Goal: Task Accomplishment & Management: Use online tool/utility

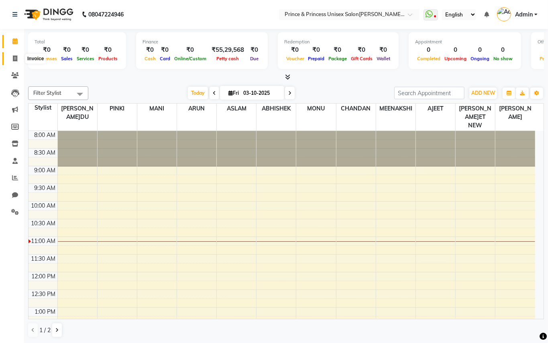
click at [15, 56] on icon at bounding box center [15, 58] width 4 height 6
select select "service"
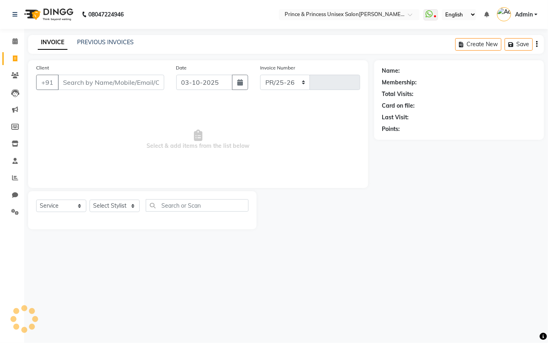
select select "3760"
type input "4396"
drag, startPoint x: 82, startPoint y: 0, endPoint x: 15, endPoint y: 58, distance: 89.1
click at [15, 58] on icon at bounding box center [15, 58] width 4 height 6
select select "service"
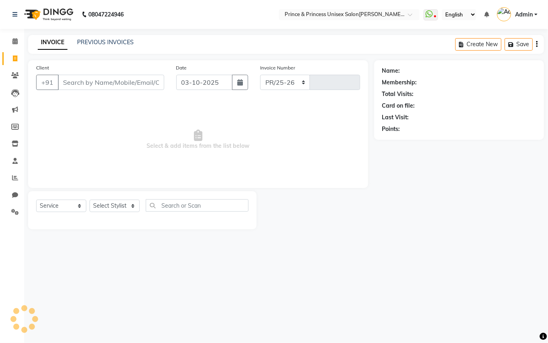
select select "3760"
type input "4396"
type input "9311446161"
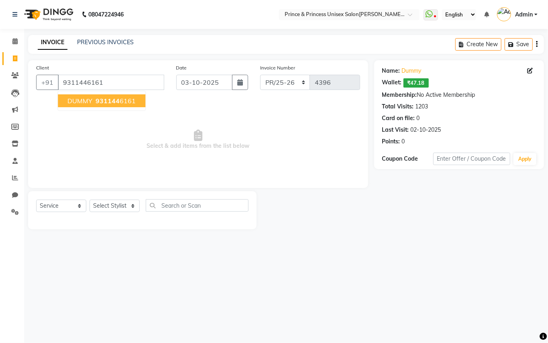
click at [112, 97] on span "931144" at bounding box center [108, 101] width 24 height 8
click at [104, 204] on select "Select Stylist ABHISHE[PERSON_NAME]ET NE[PERSON_NAME]A[PERSON_NAME]D[PERSON_NAM…" at bounding box center [115, 206] width 50 height 12
select select "63056"
click at [90, 200] on select "Select Stylist ABHISHE[PERSON_NAME]ET NE[PERSON_NAME]A[PERSON_NAME]D[PERSON_NAM…" at bounding box center [115, 206] width 50 height 12
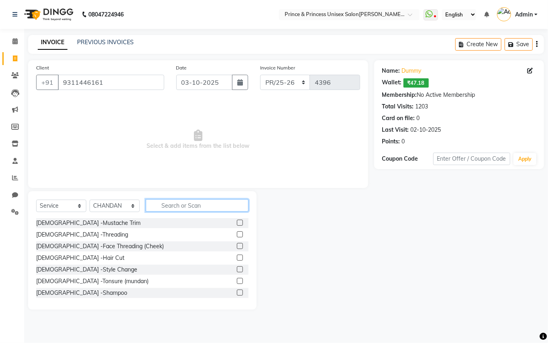
click at [209, 202] on input "text" at bounding box center [197, 205] width 103 height 12
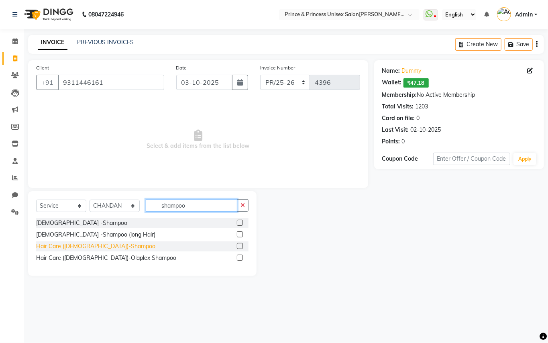
type input "shampoo"
click at [97, 246] on div "Hair Care ([DEMOGRAPHIC_DATA])-Shampoo" at bounding box center [95, 246] width 119 height 8
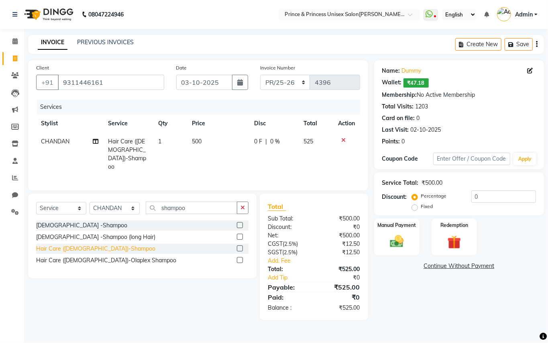
click at [73, 246] on div "Hair Care ([DEMOGRAPHIC_DATA])-Shampoo" at bounding box center [95, 249] width 119 height 8
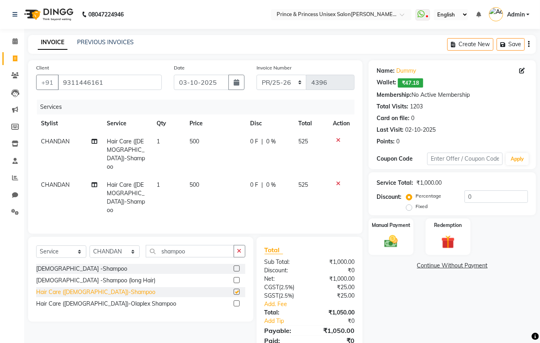
checkbox input "false"
click at [337, 181] on icon at bounding box center [338, 184] width 4 height 6
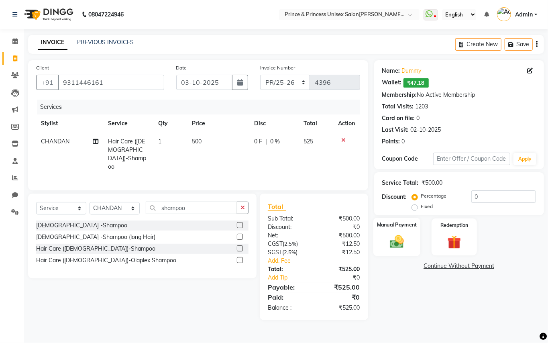
click at [402, 246] on img at bounding box center [396, 241] width 23 height 16
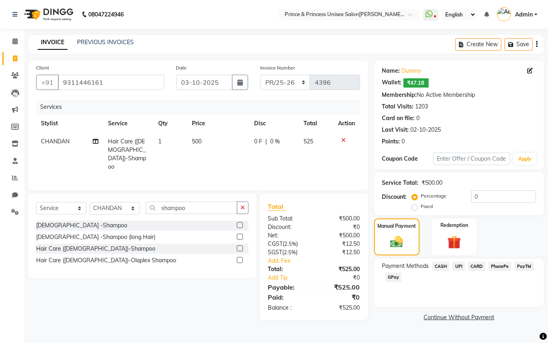
click at [460, 267] on span "UPI" at bounding box center [459, 266] width 12 height 9
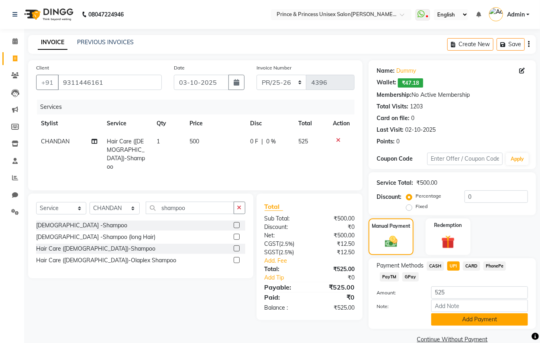
click at [472, 320] on button "Add Payment" at bounding box center [479, 319] width 97 height 12
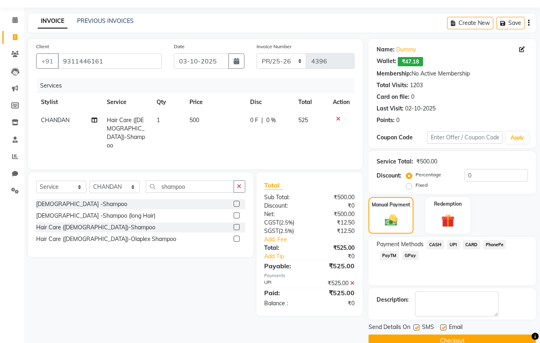
scroll to position [38, 0]
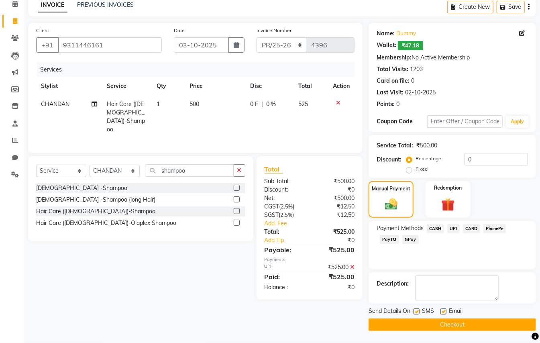
click at [453, 322] on button "Checkout" at bounding box center [452, 324] width 167 height 12
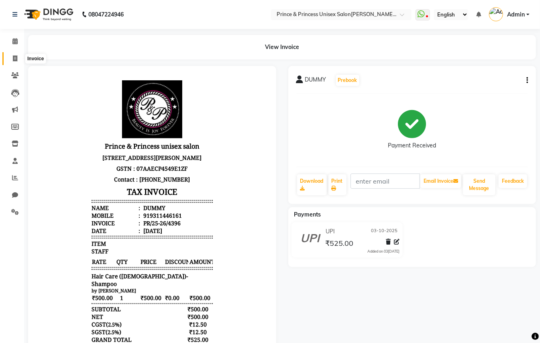
click at [14, 58] on icon at bounding box center [15, 58] width 4 height 6
select select "service"
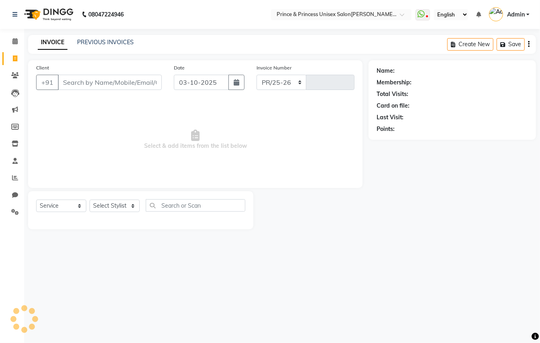
select select "3760"
type input "4397"
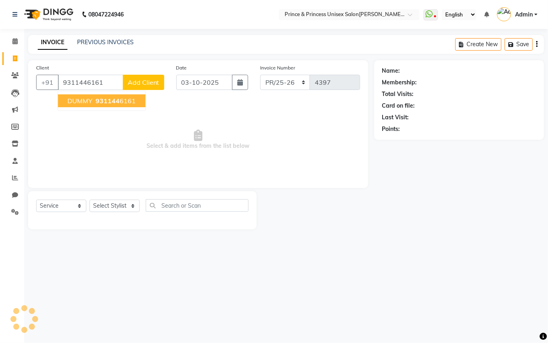
type input "9311446161"
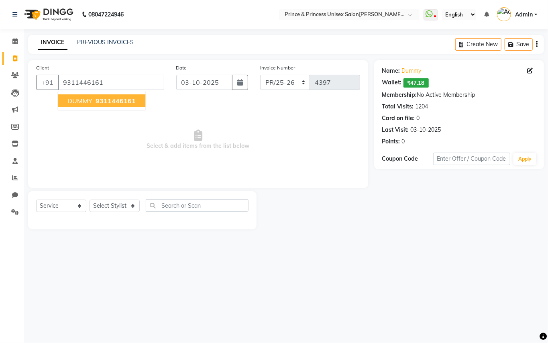
click at [81, 103] on span "DUMMY" at bounding box center [79, 101] width 25 height 8
click at [113, 208] on select "Select Stylist ABHISHE[PERSON_NAME]ET NE[PERSON_NAME]A[PERSON_NAME]D[PERSON_NAM…" at bounding box center [115, 206] width 50 height 12
select select "37313"
click at [90, 200] on select "Select Stylist ABHISHE[PERSON_NAME]ET NE[PERSON_NAME]A[PERSON_NAME]D[PERSON_NAM…" at bounding box center [115, 206] width 50 height 12
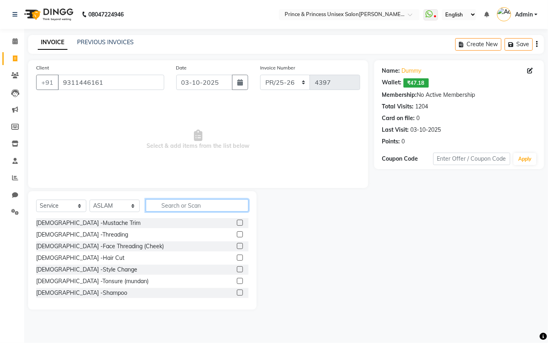
click at [206, 208] on input "text" at bounding box center [197, 205] width 103 height 12
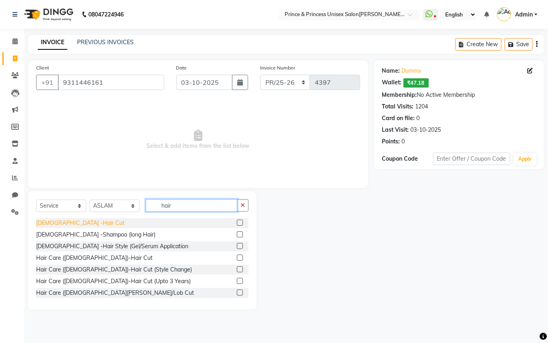
type input "hair"
click at [61, 224] on div "[DEMOGRAPHIC_DATA] -Hair Cut" at bounding box center [80, 223] width 88 height 8
checkbox input "false"
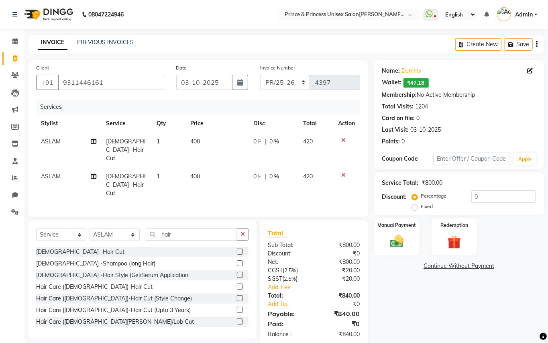
click at [343, 172] on icon at bounding box center [344, 175] width 4 height 6
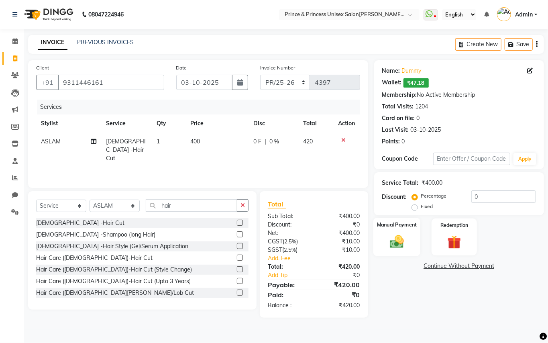
click at [393, 243] on img at bounding box center [396, 241] width 23 height 16
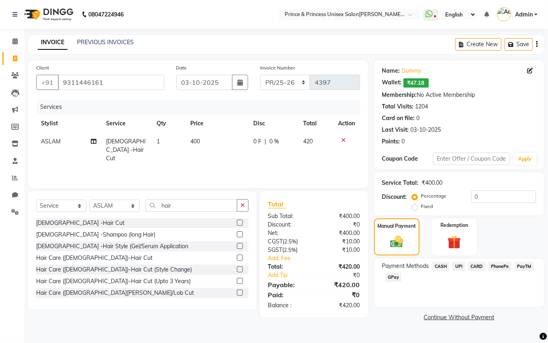
click at [461, 264] on span "UPI" at bounding box center [459, 266] width 12 height 9
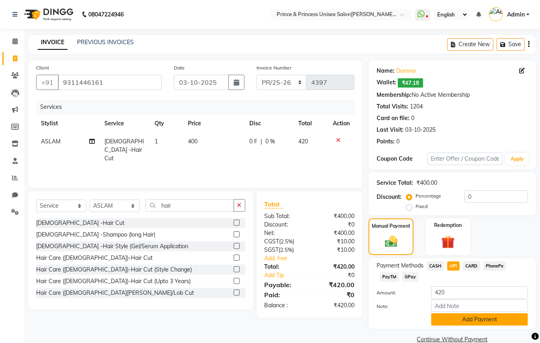
click at [467, 318] on button "Add Payment" at bounding box center [479, 319] width 97 height 12
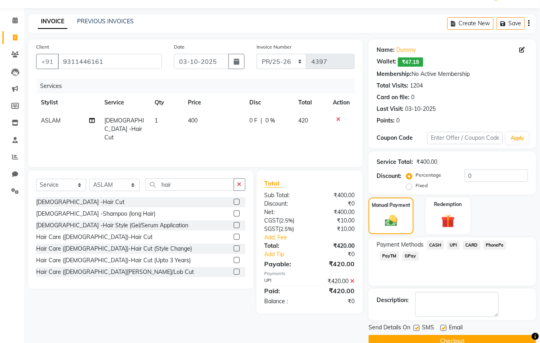
scroll to position [38, 0]
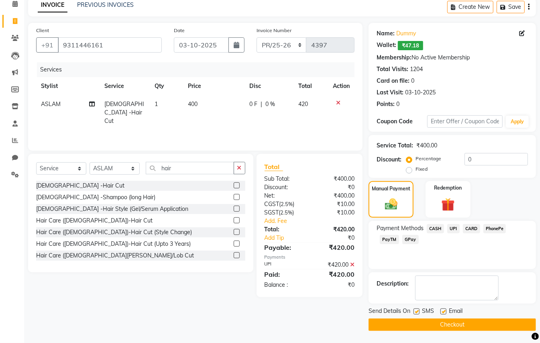
click at [453, 324] on button "Checkout" at bounding box center [452, 324] width 167 height 12
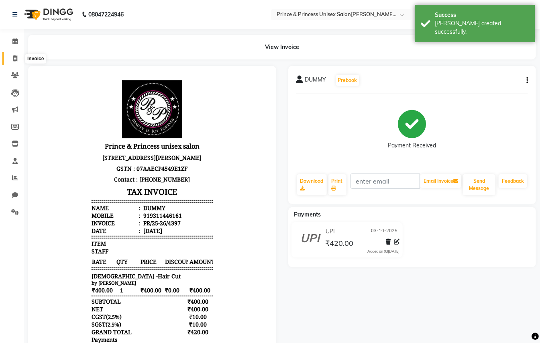
click at [13, 57] on icon at bounding box center [15, 58] width 4 height 6
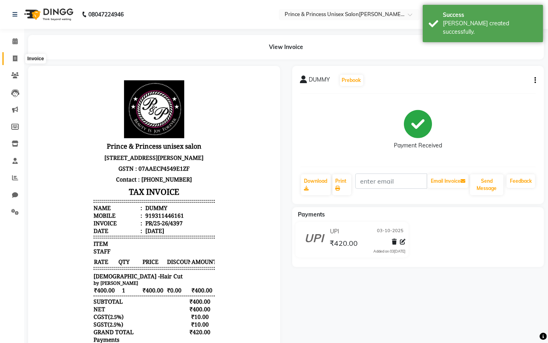
select select "service"
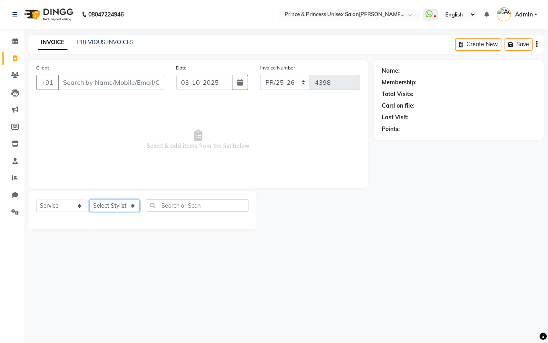
click at [116, 210] on select "Select Stylist ABHISHE[PERSON_NAME]ET NE[PERSON_NAME]A[PERSON_NAME]D[PERSON_NAM…" at bounding box center [115, 206] width 50 height 12
select select "17910"
click at [90, 200] on select "Select Stylist ABHISHE[PERSON_NAME]ET NE[PERSON_NAME]A[PERSON_NAME]D[PERSON_NAM…" at bounding box center [115, 206] width 50 height 12
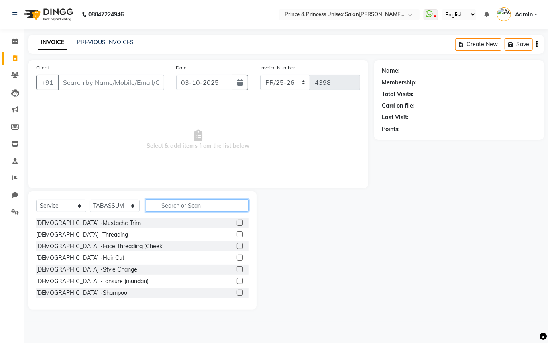
click at [180, 208] on input "text" at bounding box center [197, 205] width 103 height 12
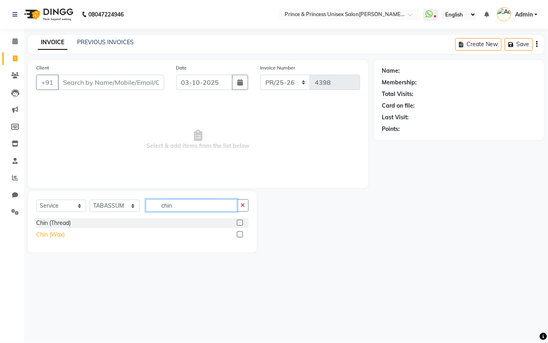
type input "chin"
click at [44, 234] on div "Chin (Wax)" at bounding box center [50, 234] width 29 height 8
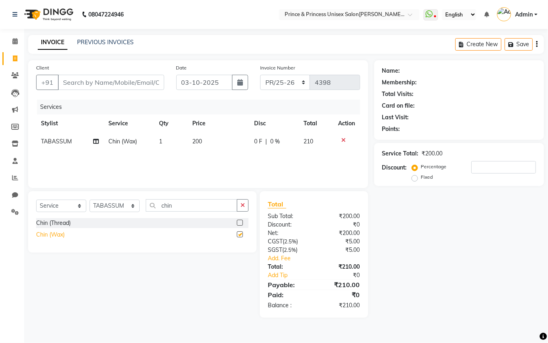
checkbox input "false"
click at [206, 204] on input "chin" at bounding box center [192, 205] width 92 height 12
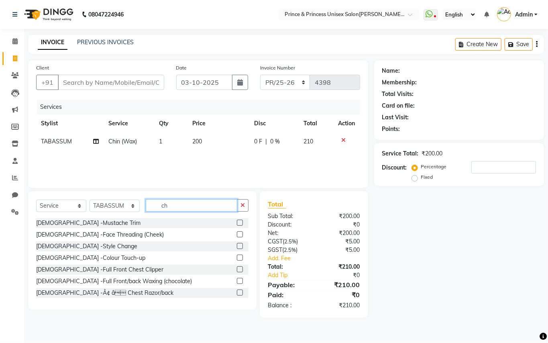
type input "c"
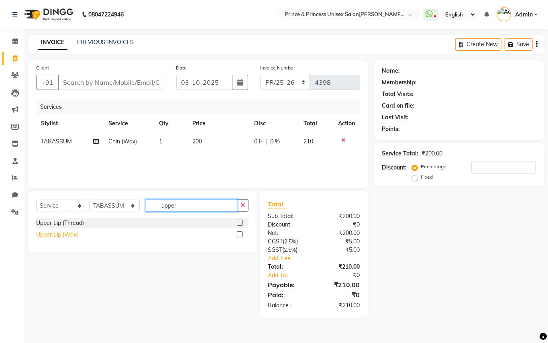
type input "upper"
click at [44, 235] on div "Upper Lip (Wax)" at bounding box center [57, 234] width 42 height 8
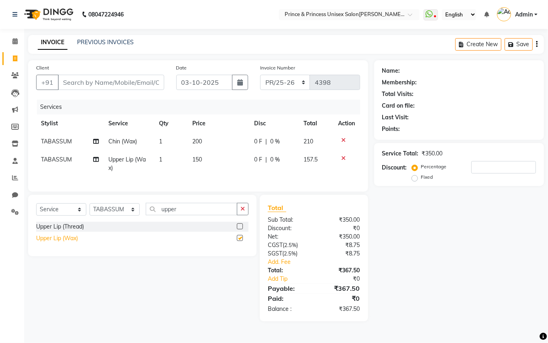
checkbox input "false"
click at [152, 80] on input "Client" at bounding box center [111, 82] width 106 height 15
type input "9"
type input "0"
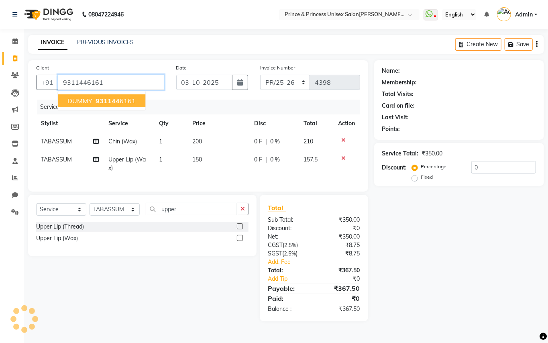
type input "9311446161"
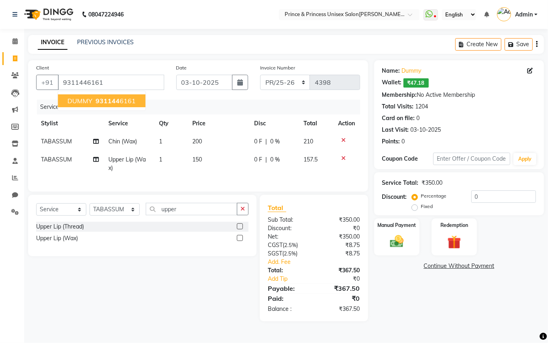
click at [104, 98] on span "931144" at bounding box center [108, 101] width 24 height 8
click at [399, 244] on img at bounding box center [396, 241] width 23 height 16
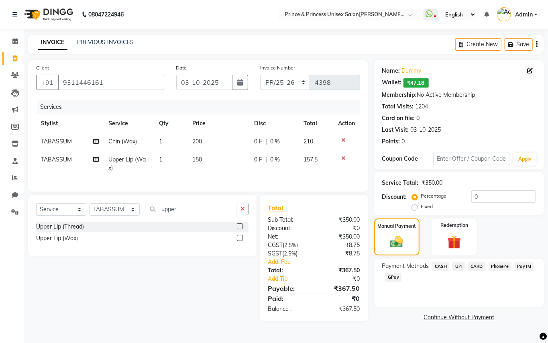
click at [440, 264] on span "CASH" at bounding box center [440, 266] width 17 height 9
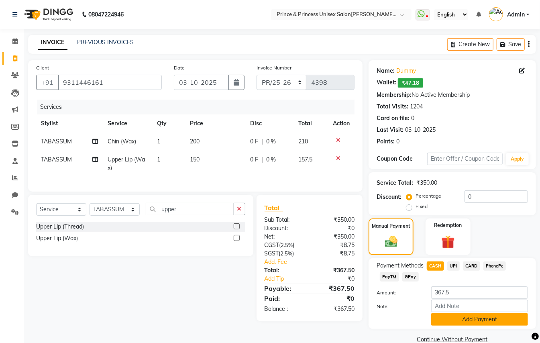
click at [443, 320] on button "Add Payment" at bounding box center [479, 319] width 97 height 12
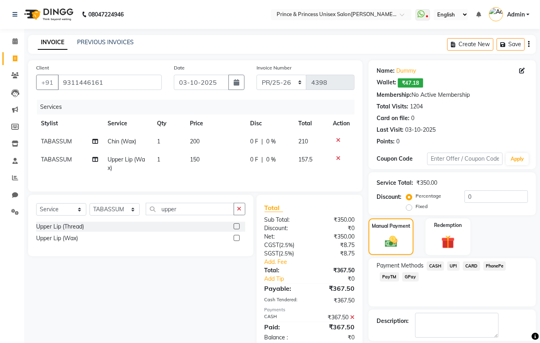
scroll to position [21, 0]
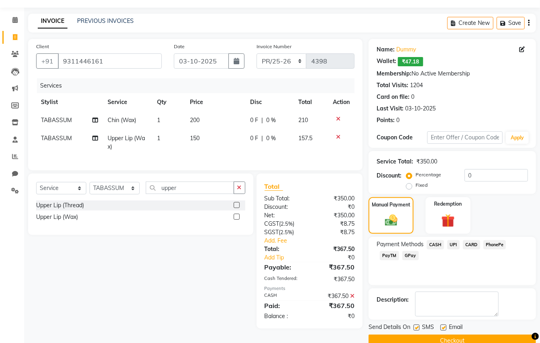
click at [463, 336] on button "Checkout" at bounding box center [452, 340] width 167 height 12
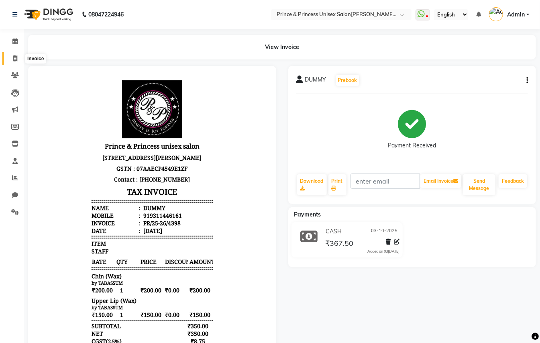
click at [14, 54] on span at bounding box center [15, 58] width 14 height 9
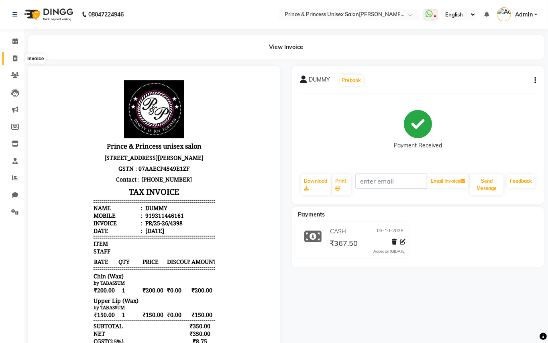
select select "service"
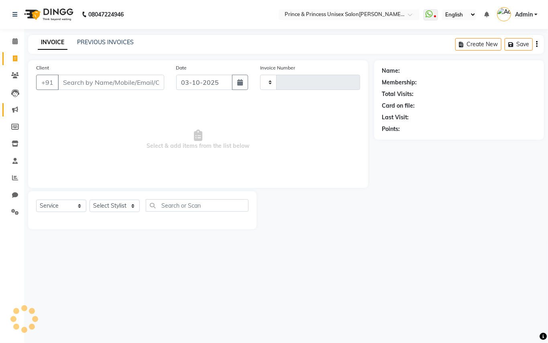
type input "4399"
select select "3760"
click at [15, 177] on icon at bounding box center [15, 178] width 6 height 6
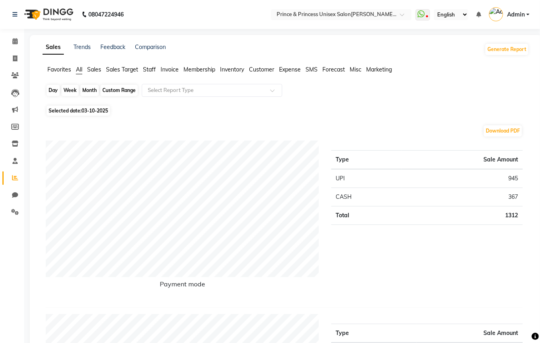
click at [52, 93] on div "Day" at bounding box center [53, 90] width 13 height 11
select select "10"
select select "2025"
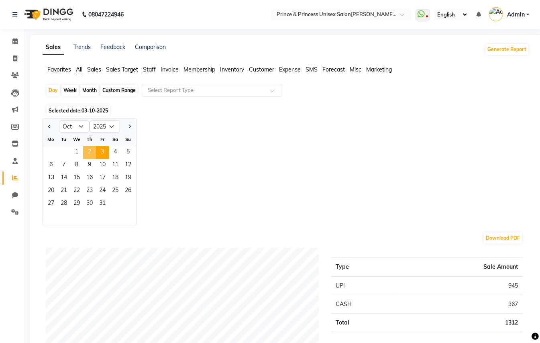
click at [87, 150] on span "2" at bounding box center [89, 152] width 13 height 13
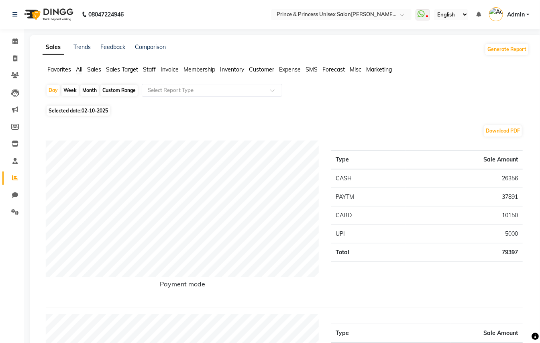
click at [149, 69] on span "Staff" at bounding box center [149, 69] width 13 height 7
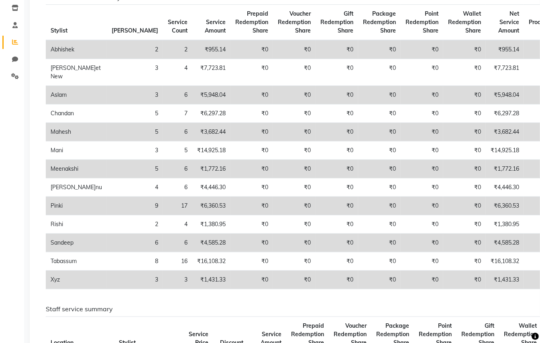
scroll to position [135, 0]
select select "service"
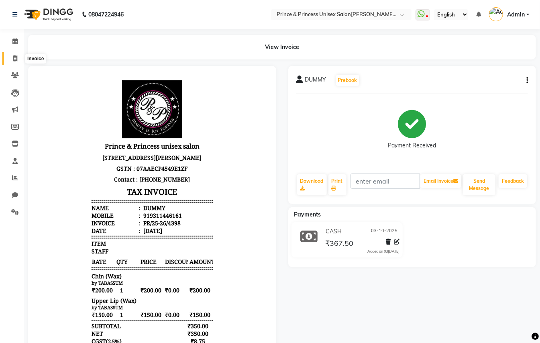
click at [16, 58] on icon at bounding box center [15, 58] width 4 height 6
select select "service"
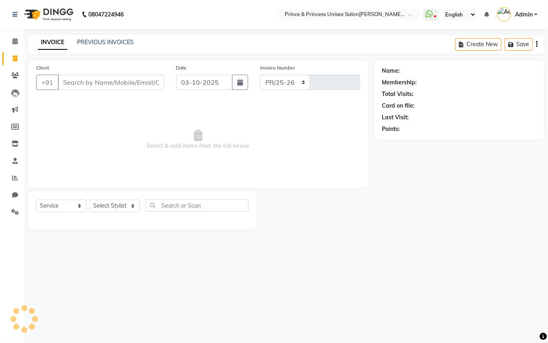
select select "3760"
type input "4399"
click at [16, 176] on icon at bounding box center [15, 178] width 6 height 6
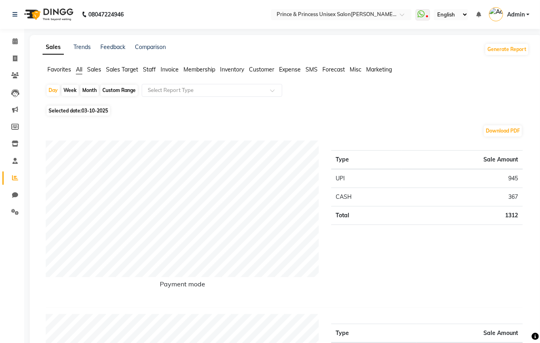
click at [71, 89] on div "Week" at bounding box center [69, 90] width 17 height 11
select select "10"
select select "2025"
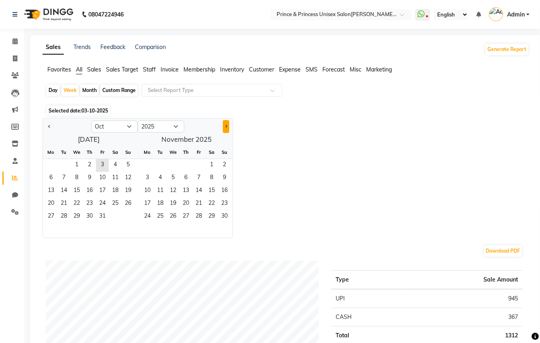
click at [228, 125] on button "Next month" at bounding box center [226, 126] width 6 height 13
click at [47, 124] on button "Previous month" at bounding box center [49, 126] width 6 height 13
select select "9"
click at [89, 90] on div "Month" at bounding box center [89, 90] width 18 height 11
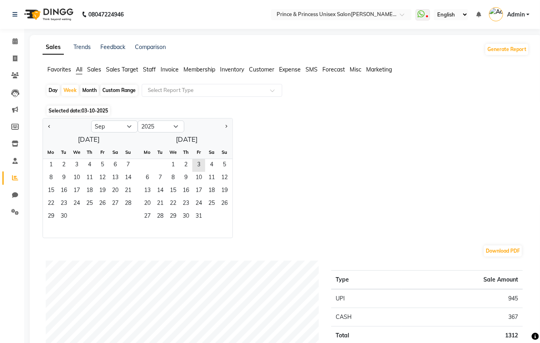
select select "10"
select select "2025"
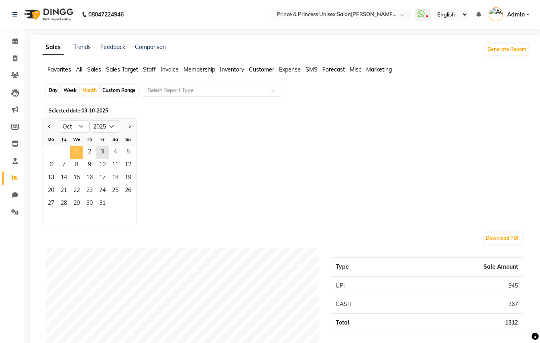
click at [77, 152] on span "1" at bounding box center [76, 152] width 13 height 13
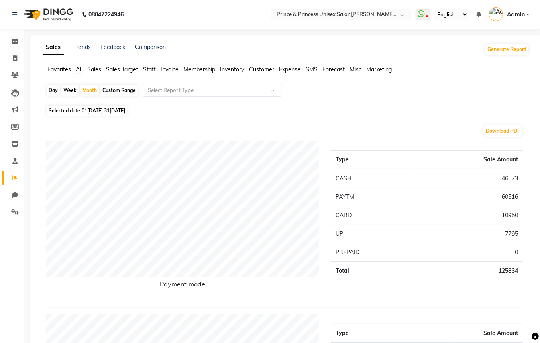
click at [147, 69] on span "Staff" at bounding box center [149, 69] width 13 height 7
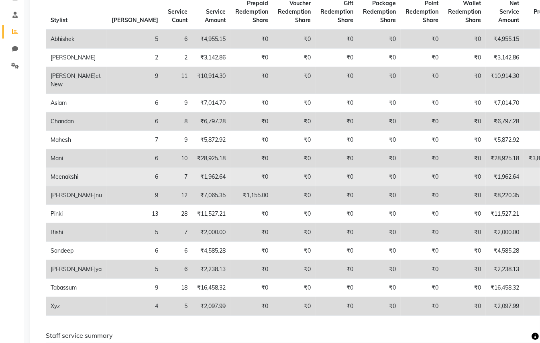
scroll to position [39, 0]
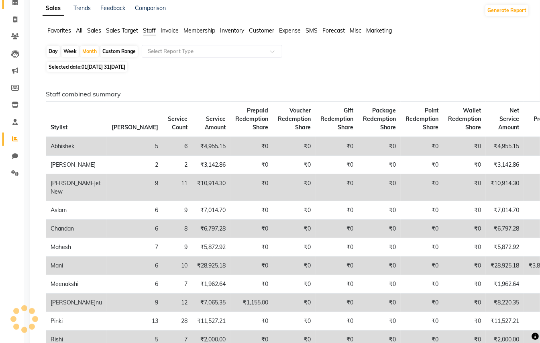
select select "service"
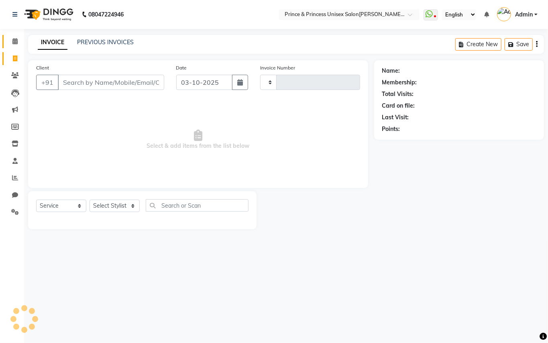
type input "4399"
select select "3760"
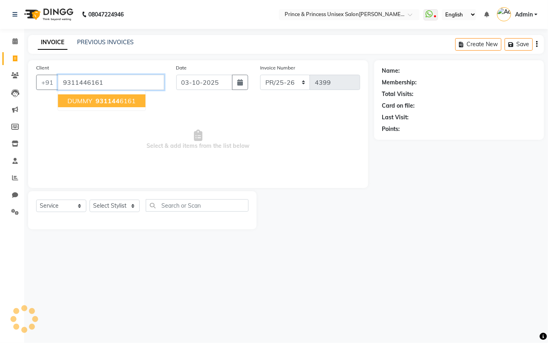
type input "9311446161"
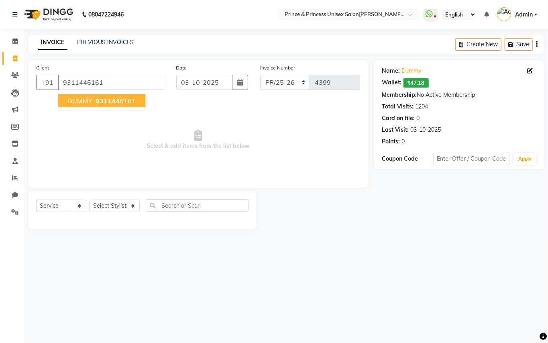
click at [86, 104] on span "DUMMY" at bounding box center [79, 101] width 25 height 8
click at [115, 209] on select "Select Stylist ABHISHE[PERSON_NAME]ET NE[PERSON_NAME]A[PERSON_NAME]D[PERSON_NAM…" at bounding box center [115, 206] width 50 height 12
select select "44027"
click at [90, 200] on select "Select Stylist ABHISHE[PERSON_NAME]ET NE[PERSON_NAME]A[PERSON_NAME]D[PERSON_NAM…" at bounding box center [115, 206] width 50 height 12
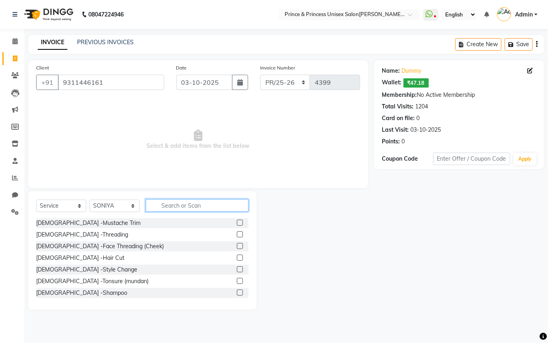
click at [174, 206] on input "text" at bounding box center [197, 205] width 103 height 12
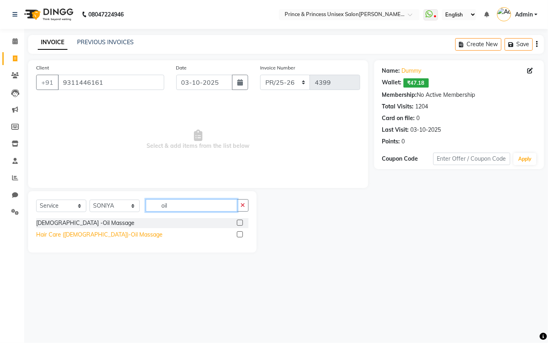
type input "oil"
click at [74, 235] on div "Hair Care ([DEMOGRAPHIC_DATA])-Oil Massage" at bounding box center [99, 234] width 126 height 8
checkbox input "false"
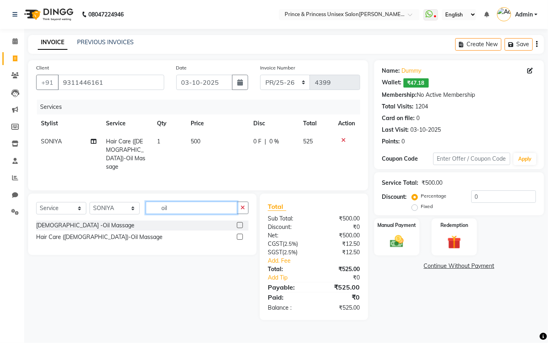
click at [182, 206] on input "oil" at bounding box center [192, 208] width 92 height 12
type input "o"
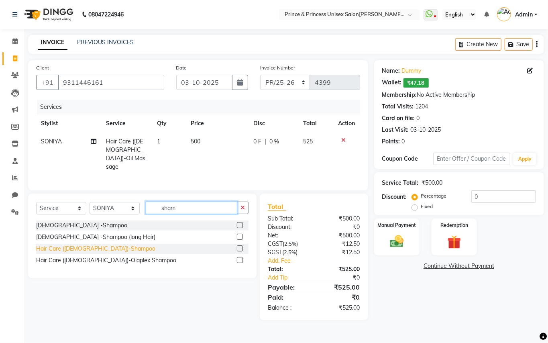
type input "sham"
click at [67, 247] on div "Hair Care ([DEMOGRAPHIC_DATA])-Shampoo" at bounding box center [95, 249] width 119 height 8
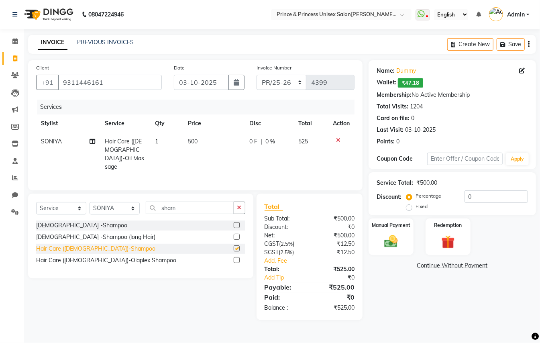
checkbox input "false"
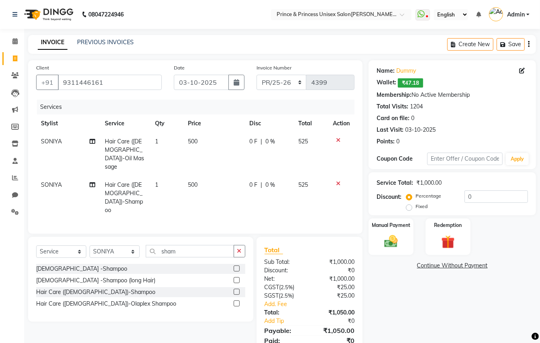
click at [197, 181] on span "500" at bounding box center [193, 184] width 10 height 7
select select "44027"
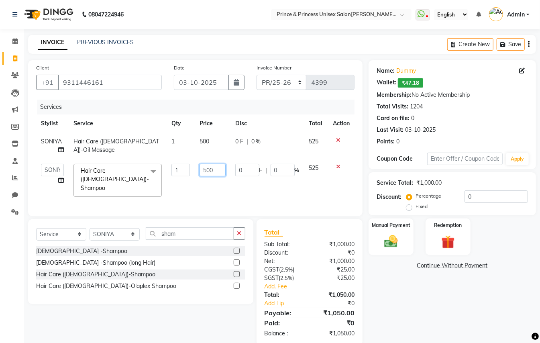
click at [216, 171] on input "500" at bounding box center [213, 170] width 26 height 12
type input "5"
type input "600"
click at [174, 298] on div "Select Service Product Membership Package Voucher Prepaid Gift Card Select Styl…" at bounding box center [140, 261] width 225 height 85
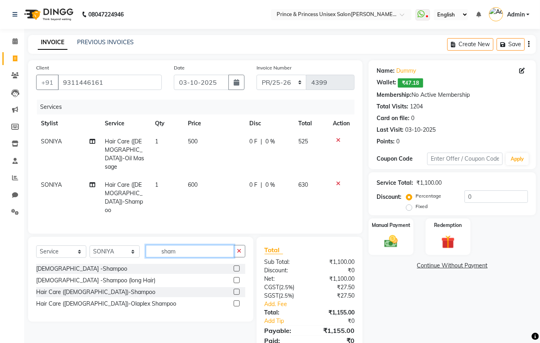
click at [217, 245] on input "sham" at bounding box center [190, 251] width 88 height 12
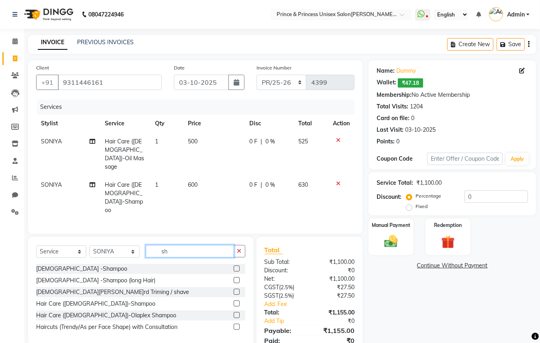
type input "s"
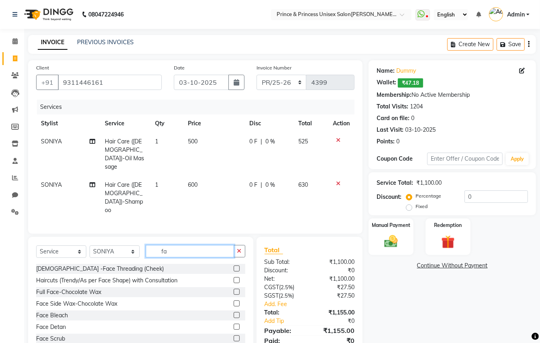
type input "f"
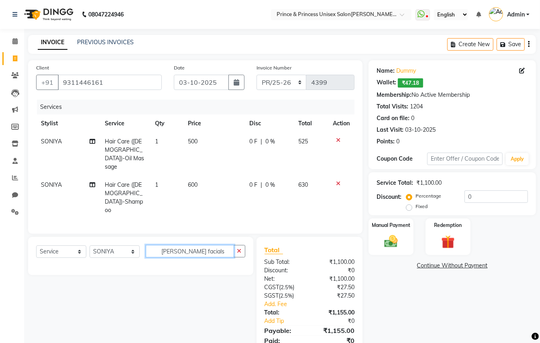
click at [178, 245] on input "[PERSON_NAME] facials" at bounding box center [190, 251] width 88 height 12
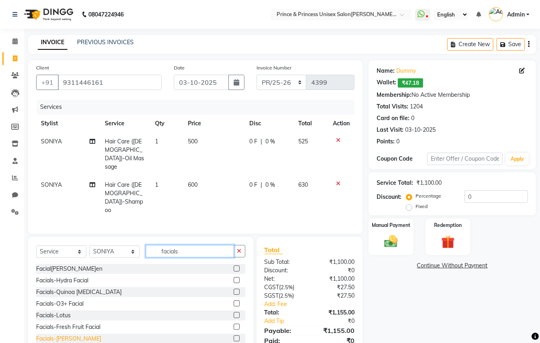
type input "facials"
click at [61, 334] on div "Facials-[PERSON_NAME]" at bounding box center [68, 338] width 65 height 8
checkbox input "false"
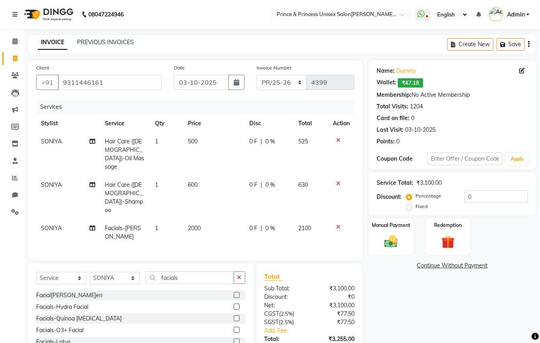
click at [202, 219] on td "2000" at bounding box center [214, 232] width 61 height 27
select select "44027"
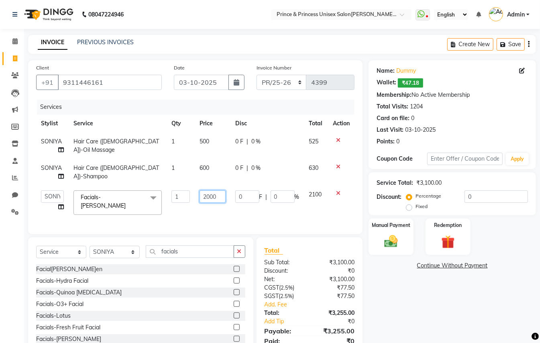
click at [219, 194] on input "2000" at bounding box center [213, 196] width 26 height 12
type input "2"
type input "1200"
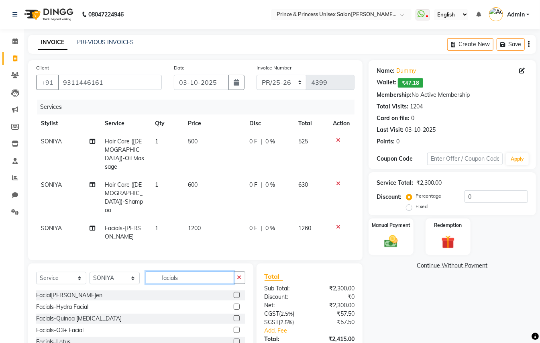
click at [198, 271] on input "facials" at bounding box center [190, 277] width 88 height 12
type input "f"
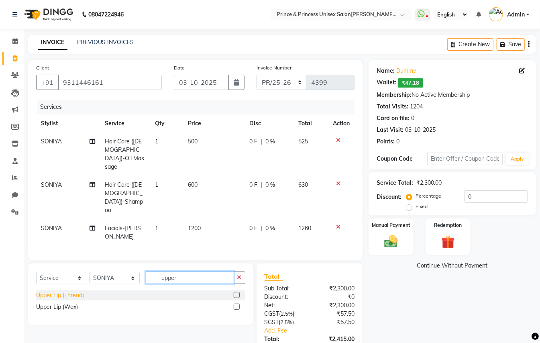
type input "upper"
click at [40, 291] on div "Upper Lip (Thread)" at bounding box center [60, 295] width 48 height 8
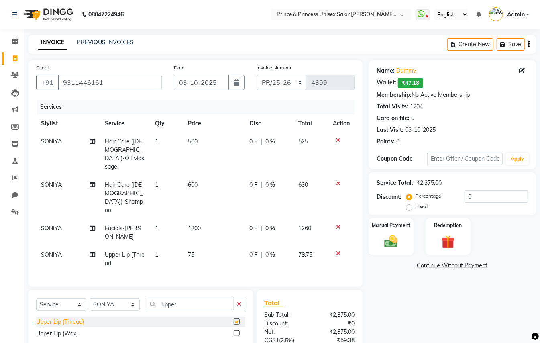
checkbox input "false"
click at [117, 298] on select "Select Stylist ABHISHE[PERSON_NAME]ET NE[PERSON_NAME]A[PERSON_NAME]D[PERSON_NAM…" at bounding box center [115, 304] width 50 height 12
select select "35102"
click at [90, 298] on select "Select Stylist ABHISHE[PERSON_NAME]ET NE[PERSON_NAME]A[PERSON_NAME]D[PERSON_NAM…" at bounding box center [115, 304] width 50 height 12
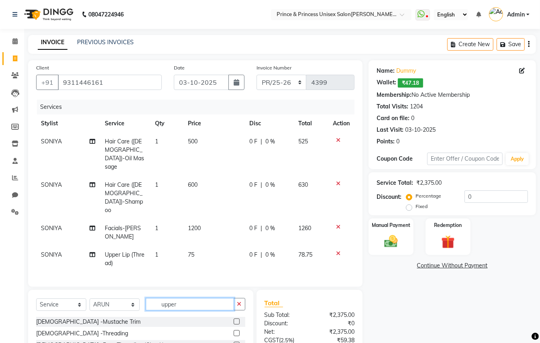
drag, startPoint x: 199, startPoint y: 280, endPoint x: 195, endPoint y: 269, distance: 12.1
click at [198, 298] on input "upper" at bounding box center [190, 304] width 88 height 12
type input "u"
type input "e"
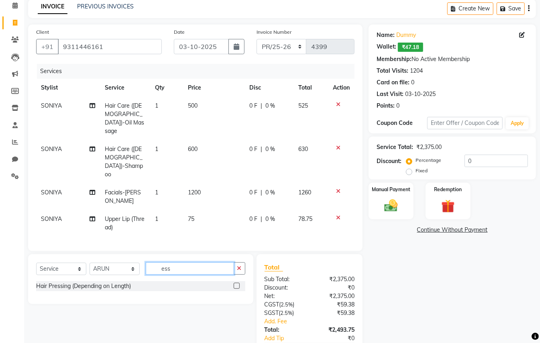
scroll to position [50, 0]
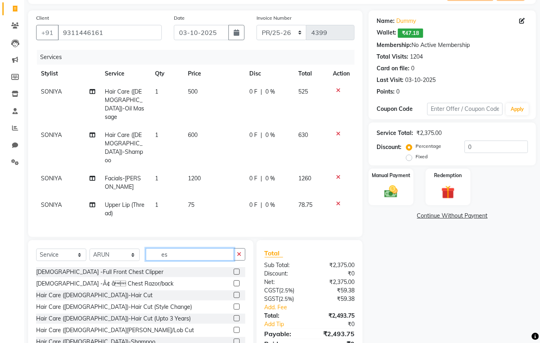
type input "e"
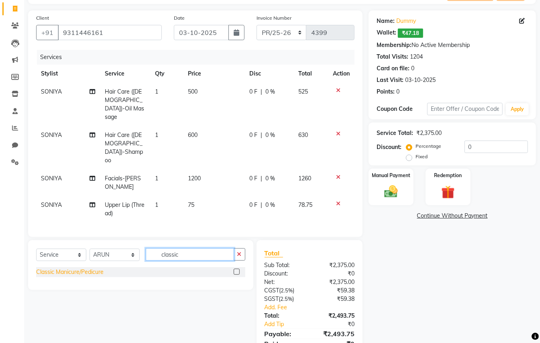
type input "classic"
click at [73, 268] on div "Classic Manicure/Pedicure" at bounding box center [69, 272] width 67 height 8
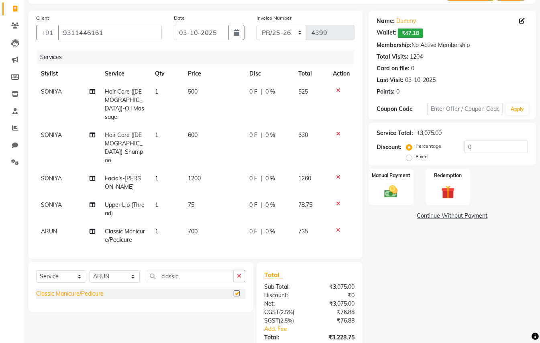
checkbox input "false"
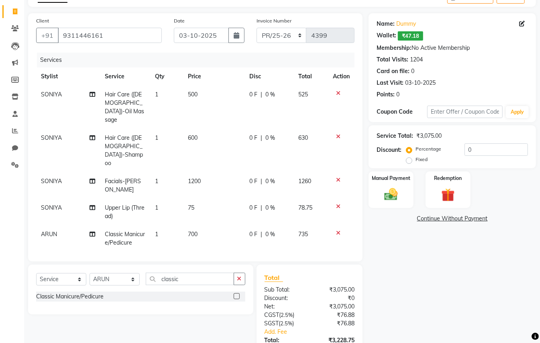
scroll to position [53, 0]
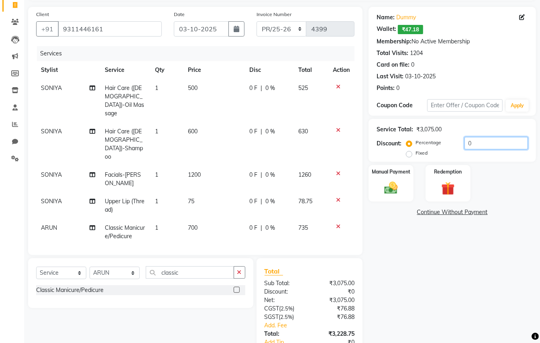
click at [485, 144] on input "0" at bounding box center [496, 143] width 63 height 12
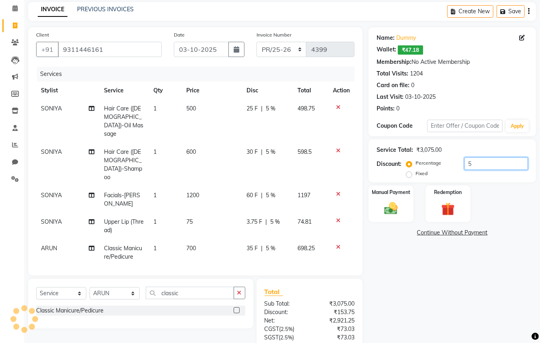
scroll to position [0, 0]
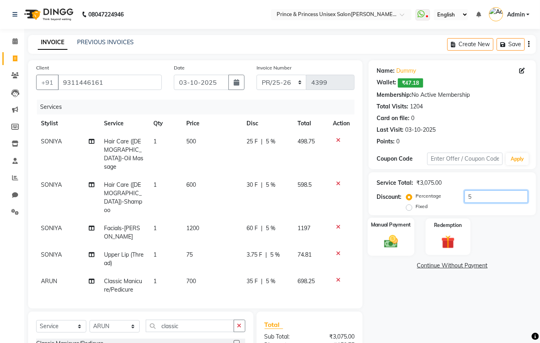
type input "5"
click at [390, 242] on img at bounding box center [391, 241] width 22 height 16
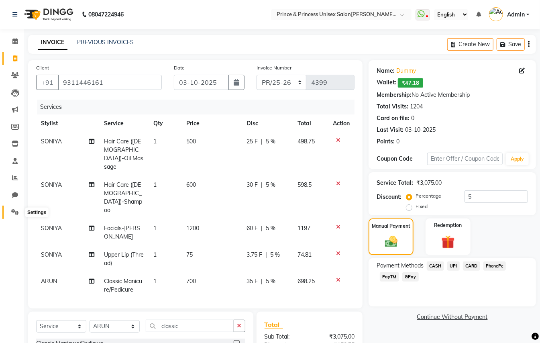
click at [18, 212] on icon at bounding box center [15, 212] width 8 height 6
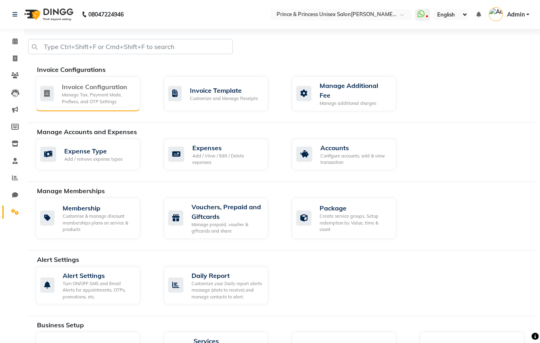
click at [75, 90] on div "Invoice Configuration" at bounding box center [98, 87] width 72 height 10
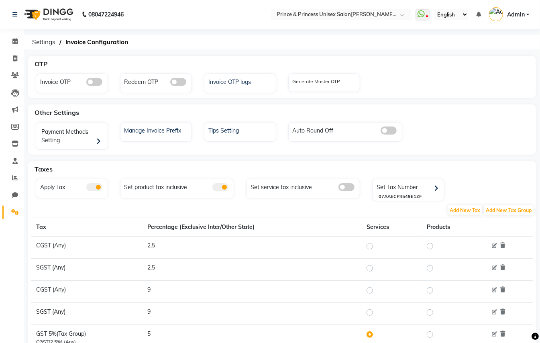
click at [344, 189] on span at bounding box center [347, 187] width 16 height 8
click at [339, 188] on input "checkbox" at bounding box center [339, 188] width 0 height 0
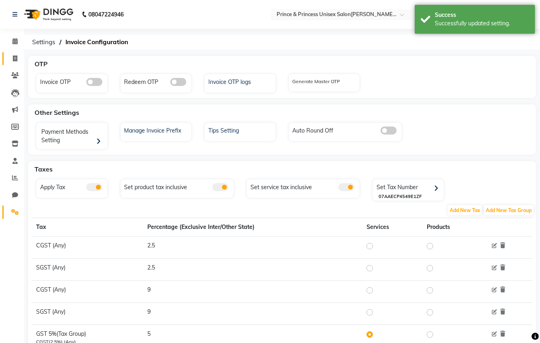
click at [14, 56] on icon at bounding box center [15, 58] width 4 height 6
select select "service"
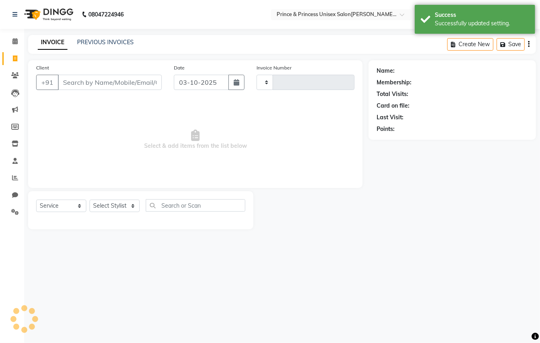
type input "4399"
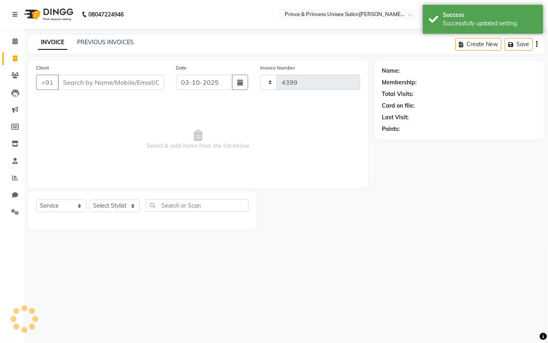
select select "3760"
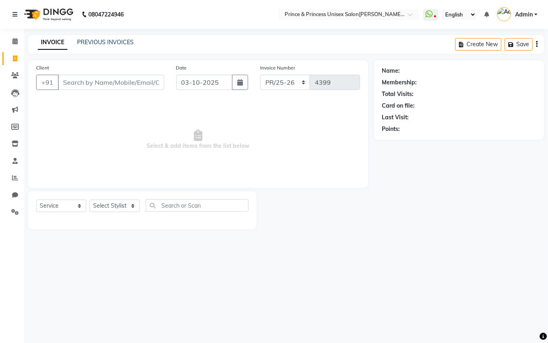
click at [134, 89] on input "Client" at bounding box center [111, 82] width 106 height 15
click at [138, 81] on input "Client" at bounding box center [111, 82] width 106 height 15
type input "9811000081"
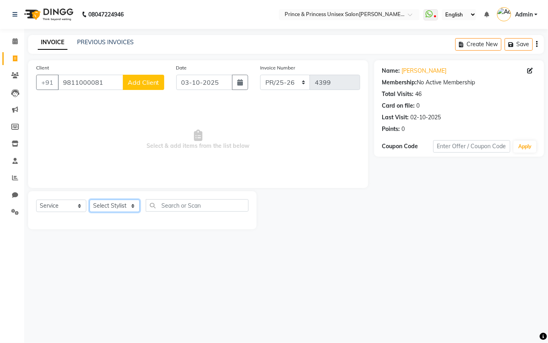
click at [115, 201] on select "Select Stylist ABHISHE[PERSON_NAME]ET NE[PERSON_NAME]A[PERSON_NAME]D[PERSON_NAM…" at bounding box center [115, 206] width 50 height 12
select select "17871"
click at [95, 218] on div at bounding box center [142, 218] width 212 height 0
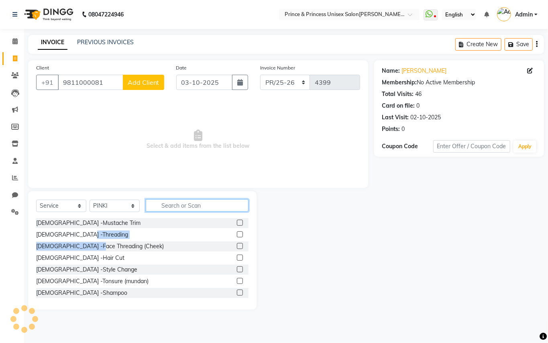
click at [169, 206] on input "text" at bounding box center [197, 205] width 103 height 12
click at [170, 206] on input "text" at bounding box center [197, 205] width 103 height 12
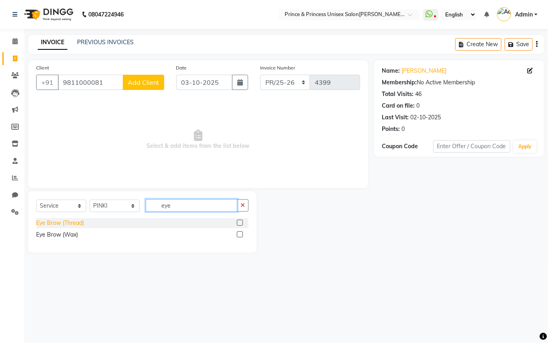
type input "eye"
click at [61, 220] on div "Eye Brow (Thread)" at bounding box center [60, 223] width 48 height 8
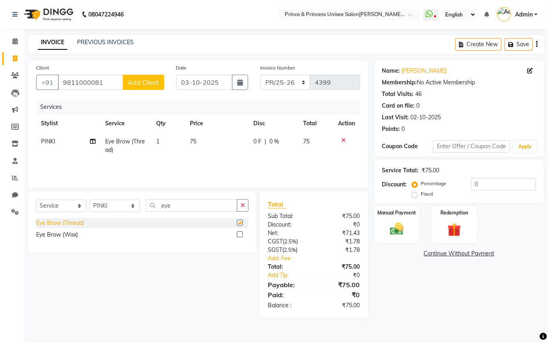
checkbox input "false"
drag, startPoint x: 177, startPoint y: 206, endPoint x: 84, endPoint y: 63, distance: 170.1
click at [125, 133] on div "Client [PHONE_NUMBER] Add Client Date 03[DATE]nvoice Number PR/25-26 V/2025 V/[…" at bounding box center [198, 188] width 352 height 257
type input "upper"
click at [65, 222] on div "Upper Lip (Thread)" at bounding box center [60, 223] width 48 height 8
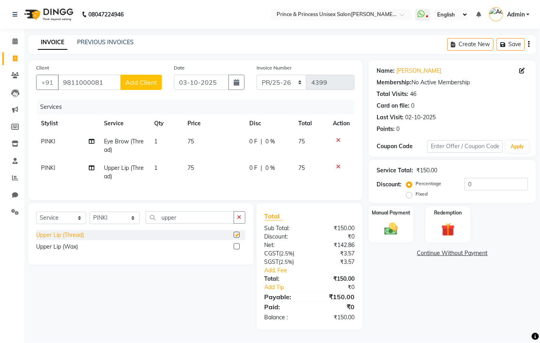
checkbox input "false"
click at [387, 231] on img at bounding box center [391, 229] width 22 height 16
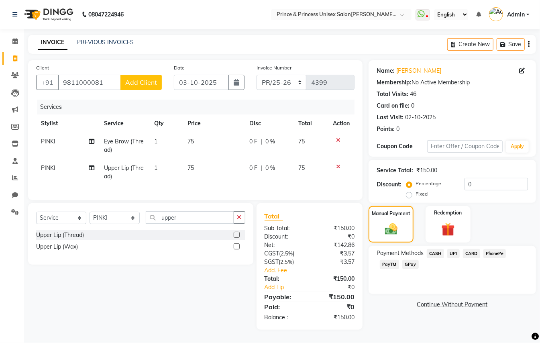
click at [434, 251] on span "CASH" at bounding box center [435, 253] width 17 height 9
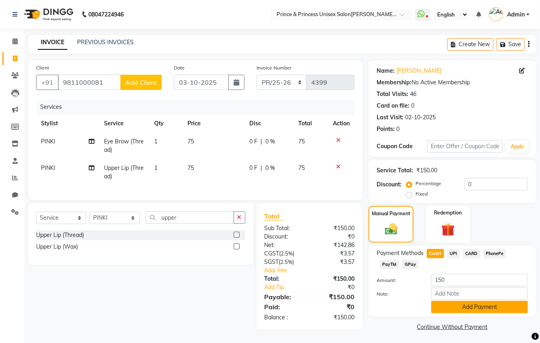
click at [462, 306] on button "Add Payment" at bounding box center [479, 307] width 97 height 12
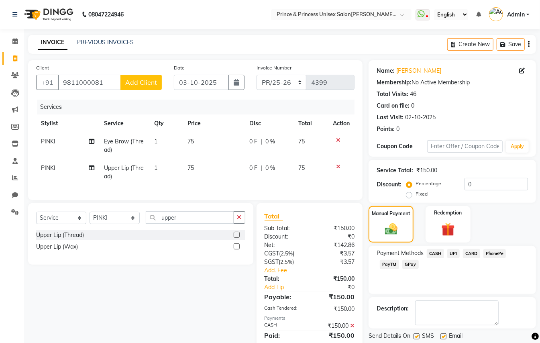
scroll to position [35, 0]
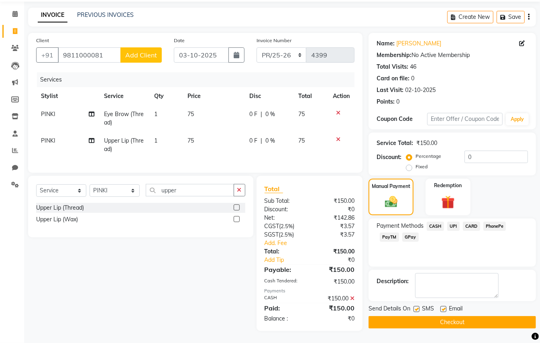
click at [469, 317] on button "Checkout" at bounding box center [452, 322] width 167 height 12
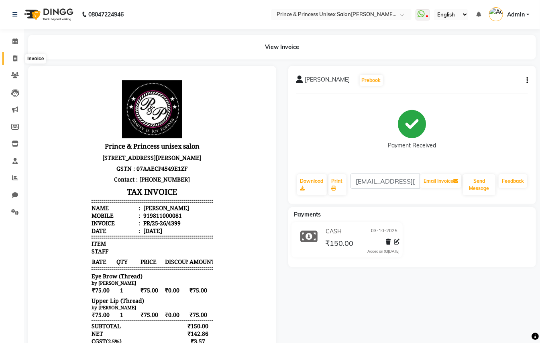
click at [12, 60] on span at bounding box center [15, 58] width 14 height 9
select select "service"
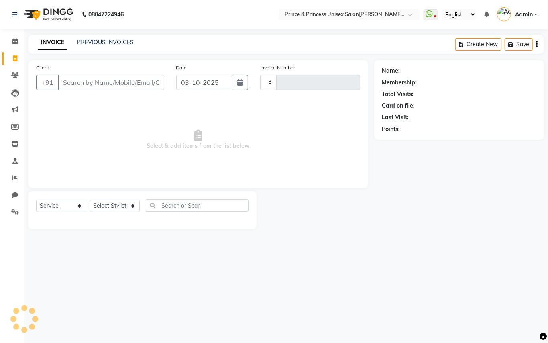
click at [101, 87] on input "Client" at bounding box center [111, 82] width 106 height 15
type input "4400"
select select "3760"
type input "9311446161"
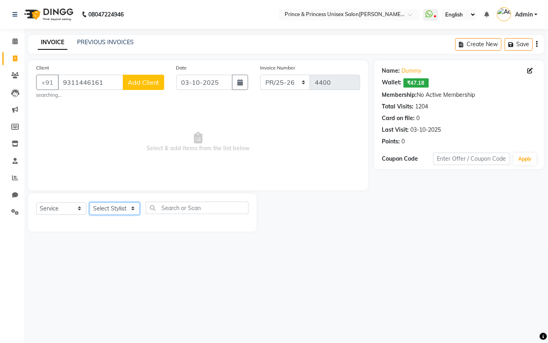
click at [115, 209] on select "Select Stylist ABHISHE[PERSON_NAME]ET NE[PERSON_NAME]A[PERSON_NAME]D[PERSON_NAM…" at bounding box center [115, 208] width 50 height 12
select select "47196"
drag, startPoint x: 115, startPoint y: 209, endPoint x: 182, endPoint y: 210, distance: 67.5
click at [115, 209] on select "Select Stylist ABHISHE[PERSON_NAME]ET NE[PERSON_NAME]A[PERSON_NAME]D[PERSON_NAM…" at bounding box center [115, 208] width 50 height 12
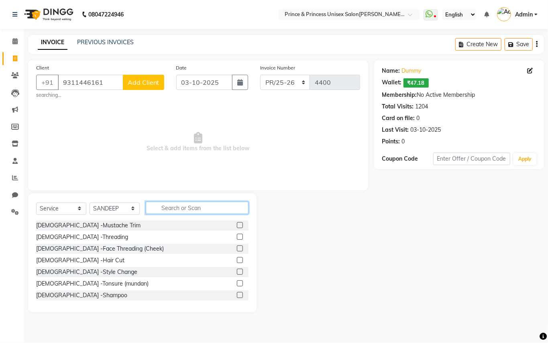
click at [186, 210] on input "text" at bounding box center [197, 208] width 103 height 12
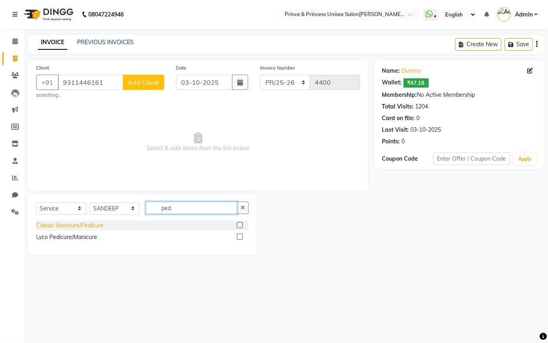
type input "ped"
click at [53, 226] on div "Classic Manicure/Pedicure" at bounding box center [69, 225] width 67 height 8
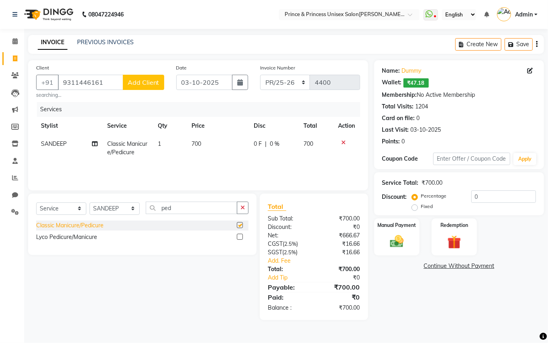
checkbox input "false"
click at [397, 243] on img at bounding box center [396, 241] width 23 height 16
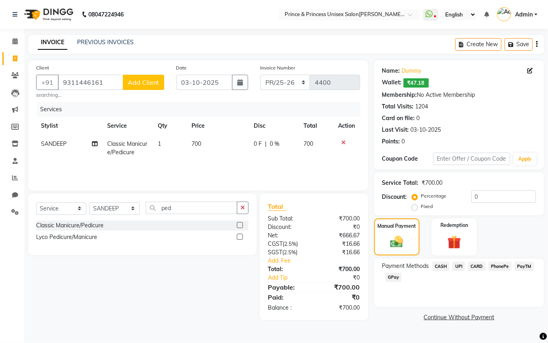
click at [443, 263] on span "CASH" at bounding box center [440, 266] width 17 height 9
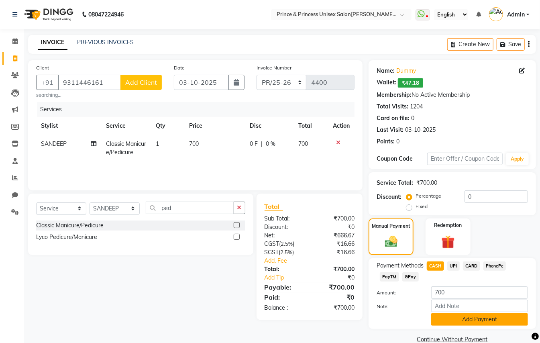
click at [463, 318] on button "Add Payment" at bounding box center [479, 319] width 97 height 12
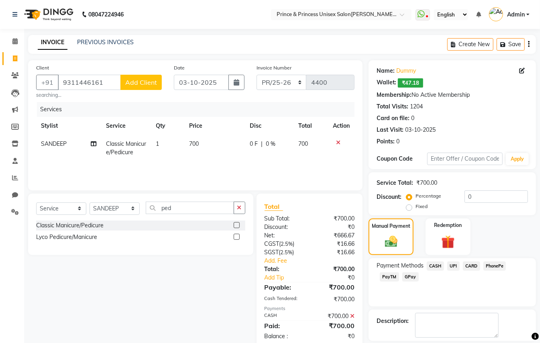
scroll to position [38, 0]
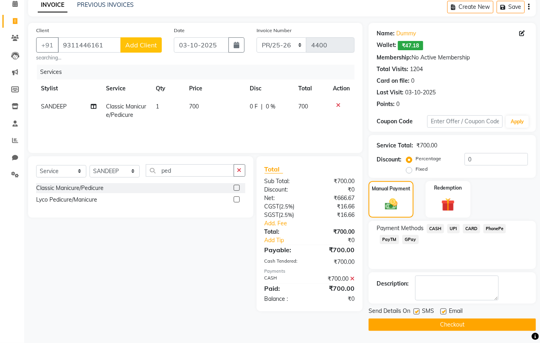
click at [479, 322] on button "Checkout" at bounding box center [452, 324] width 167 height 12
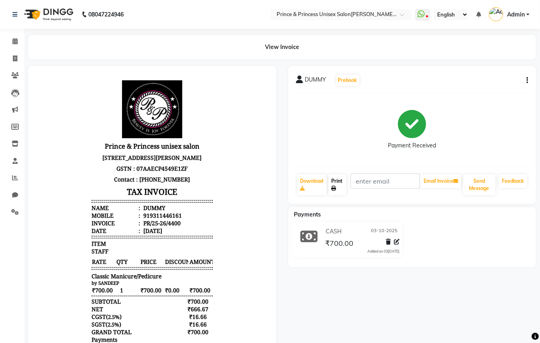
click at [340, 177] on link "Print" at bounding box center [337, 184] width 18 height 21
click at [16, 58] on icon at bounding box center [15, 58] width 4 height 6
select select "service"
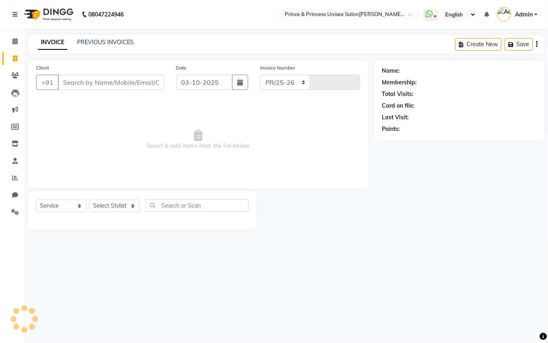
select select "3760"
type input "4401"
click at [124, 84] on input "Client" at bounding box center [111, 82] width 106 height 15
click at [127, 78] on input "Client" at bounding box center [111, 82] width 106 height 15
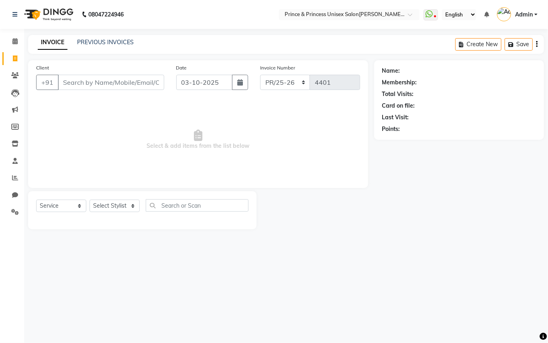
click at [103, 82] on input "Client" at bounding box center [111, 82] width 106 height 15
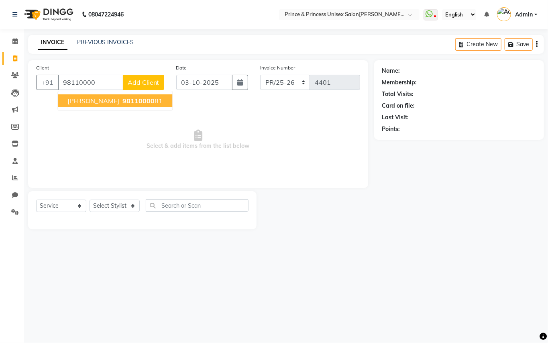
click at [122, 98] on span "98110000" at bounding box center [138, 101] width 32 height 8
type input "9811000081"
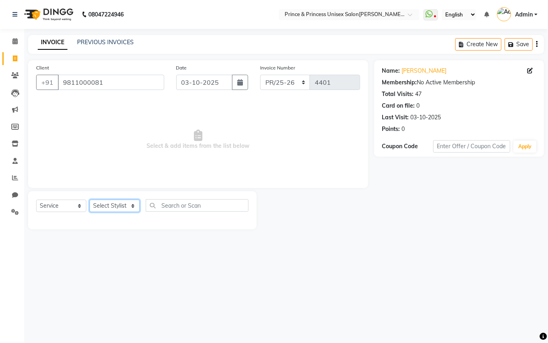
click at [113, 209] on select "Select Stylist ABHISHE[PERSON_NAME]ET NE[PERSON_NAME]A[PERSON_NAME]D[PERSON_NAM…" at bounding box center [115, 206] width 50 height 12
select select "63056"
drag, startPoint x: 113, startPoint y: 209, endPoint x: 187, endPoint y: 205, distance: 74.0
click at [113, 209] on select "Select Stylist ABHISHE[PERSON_NAME]ET NE[PERSON_NAME]A[PERSON_NAME]D[PERSON_NAM…" at bounding box center [115, 206] width 50 height 12
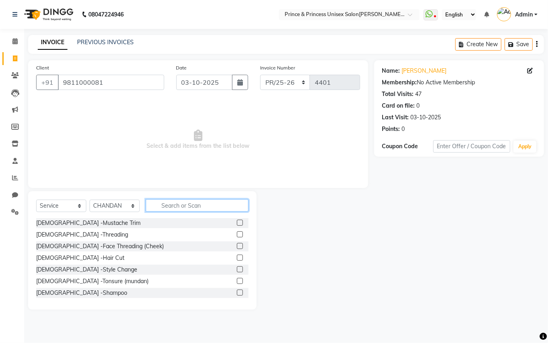
click at [187, 205] on input "text" at bounding box center [197, 205] width 103 height 12
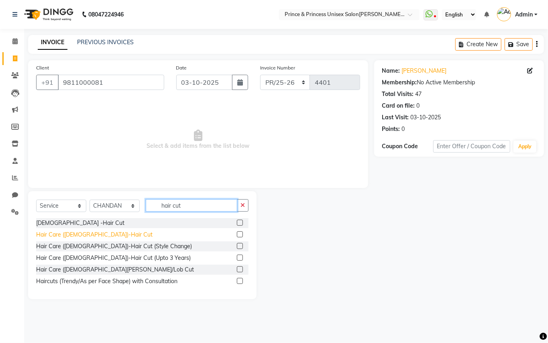
type input "hair cut"
click at [52, 236] on div "Hair Care ([DEMOGRAPHIC_DATA])-Hair Cut" at bounding box center [94, 234] width 116 height 8
checkbox input "false"
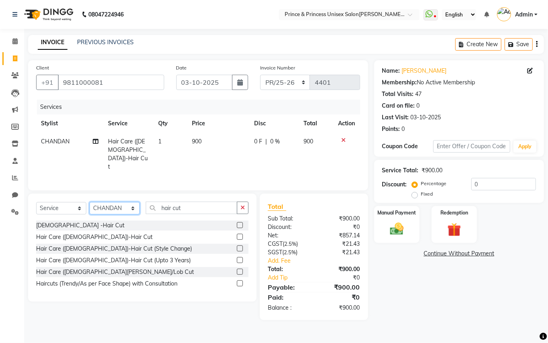
click at [104, 206] on select "Select Stylist ABHISHE[PERSON_NAME]ET NE[PERSON_NAME]A[PERSON_NAME]D[PERSON_NAM…" at bounding box center [115, 208] width 50 height 12
select select "87445"
drag, startPoint x: 104, startPoint y: 206, endPoint x: 162, endPoint y: 202, distance: 57.9
click at [104, 206] on select "Select Stylist ABHISHE[PERSON_NAME]ET NE[PERSON_NAME]A[PERSON_NAME]D[PERSON_NAM…" at bounding box center [115, 208] width 50 height 12
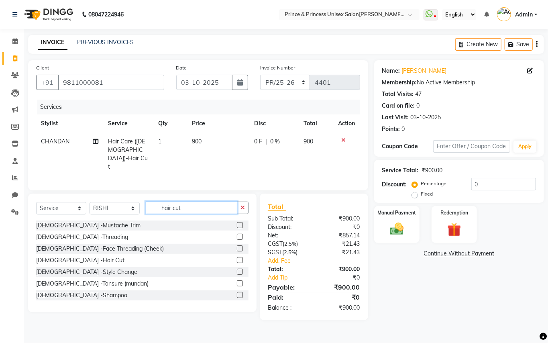
drag, startPoint x: 167, startPoint y: 200, endPoint x: 95, endPoint y: 161, distance: 82.5
click at [110, 173] on div "Client [PHONE_NUMBER] Date 03[DATE]nvoice Number PR/25-26 V/2025 V/[PHONE_NUMBE…" at bounding box center [198, 190] width 352 height 260
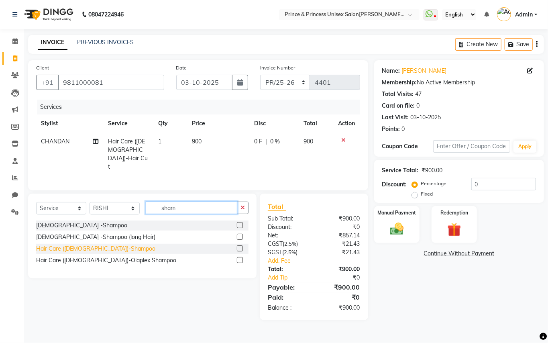
type input "sham"
click at [83, 245] on div "Hair Care ([DEMOGRAPHIC_DATA])-Shampoo" at bounding box center [95, 249] width 119 height 8
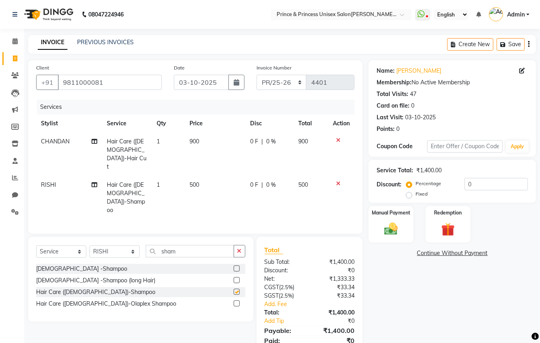
checkbox input "false"
click at [113, 245] on select "Select Stylist ABHISHE[PERSON_NAME]ET NE[PERSON_NAME]A[PERSON_NAME]D[PERSON_NAM…" at bounding box center [115, 251] width 50 height 12
select select "17871"
click at [113, 245] on select "Select Stylist ABHISHE[PERSON_NAME]ET NE[PERSON_NAME]A[PERSON_NAME]D[PERSON_NAM…" at bounding box center [115, 251] width 50 height 12
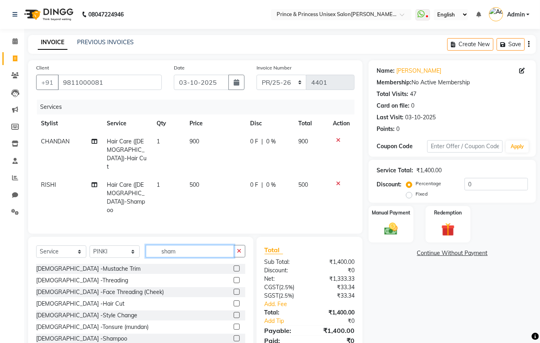
drag, startPoint x: 179, startPoint y: 226, endPoint x: 79, endPoint y: 166, distance: 116.6
click at [121, 201] on div "Client [PHONE_NUMBER] Date 03[DATE]nvoice Number PR/25-26 V/2025 V/[PHONE_NUMBE…" at bounding box center [195, 211] width 347 height 303
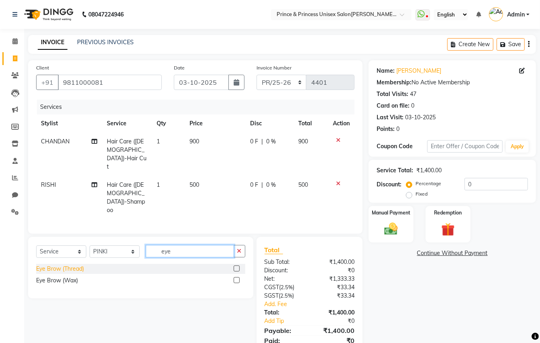
type input "eye"
click at [71, 265] on div "Eye Brow (Thread)" at bounding box center [60, 269] width 48 height 8
checkbox input "false"
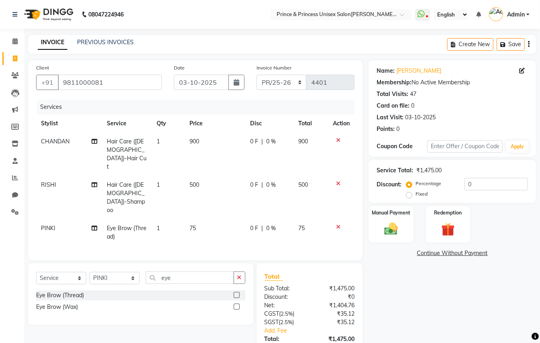
scroll to position [33, 0]
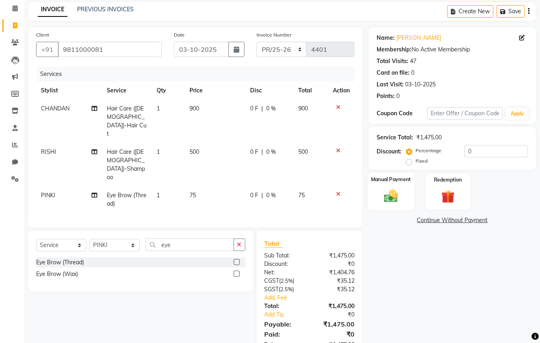
click at [391, 200] on img at bounding box center [391, 196] width 22 height 16
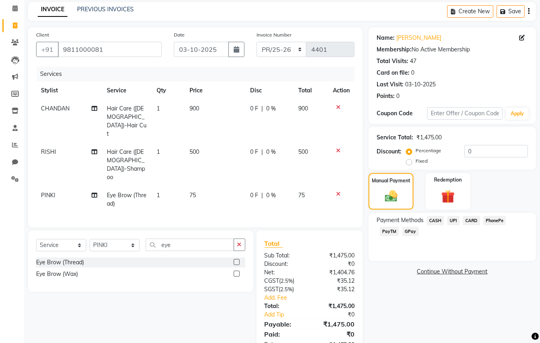
click at [389, 228] on span "PayTM" at bounding box center [389, 231] width 19 height 9
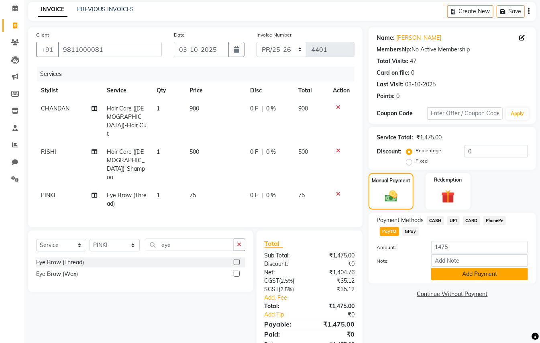
click at [443, 273] on button "Add Payment" at bounding box center [479, 274] width 97 height 12
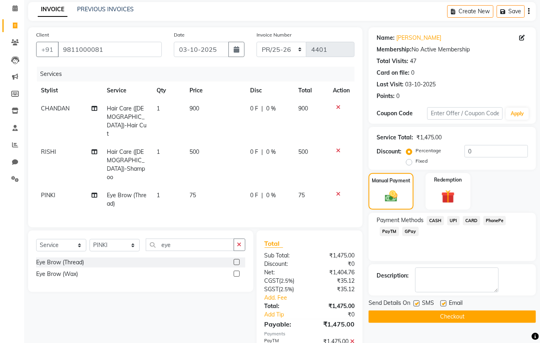
click at [500, 318] on button "Checkout" at bounding box center [452, 316] width 167 height 12
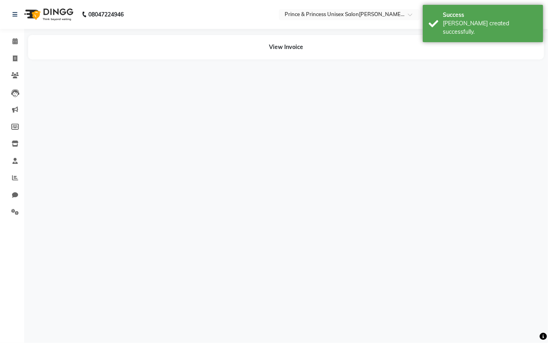
drag, startPoint x: 534, startPoint y: 364, endPoint x: 533, endPoint y: 357, distance: 7.2
click at [533, 343] on html "08047224946 Select Location × Prince & Princess Unisex Salon[PERSON_NAME][GEOGR…" at bounding box center [274, 171] width 548 height 343
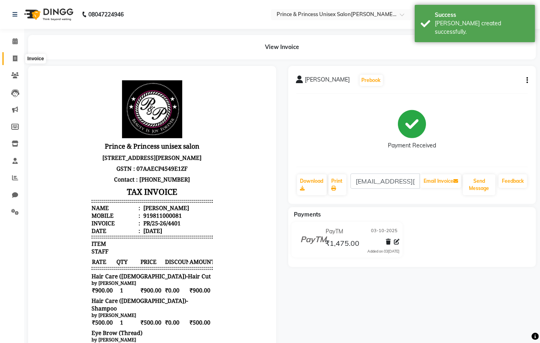
click at [14, 57] on icon at bounding box center [15, 58] width 4 height 6
select select "service"
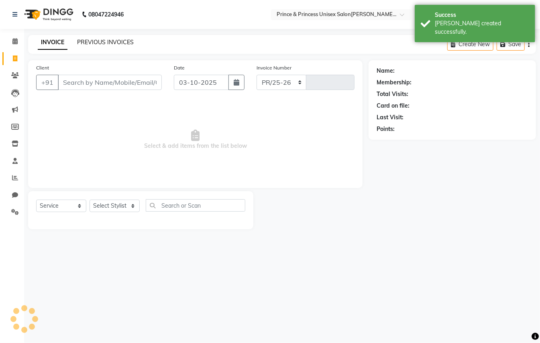
select select "3760"
type input "4402"
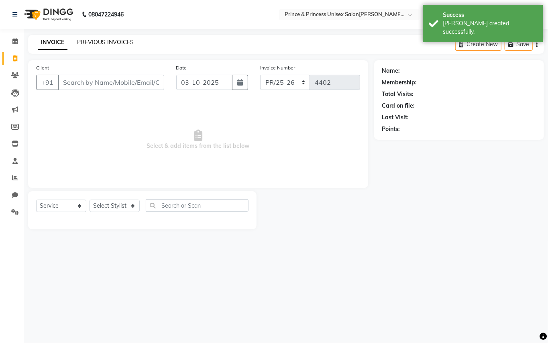
click at [114, 39] on link "PREVIOUS INVOICES" at bounding box center [105, 42] width 57 height 7
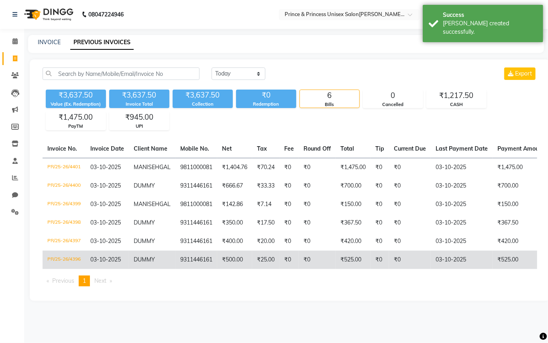
click at [277, 269] on td "₹25.00" at bounding box center [265, 260] width 27 height 18
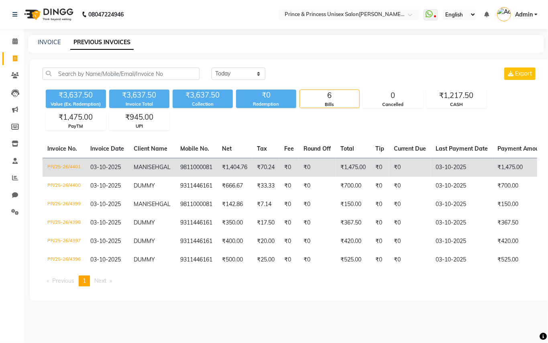
click at [341, 166] on td "₹1,475.00" at bounding box center [353, 167] width 35 height 19
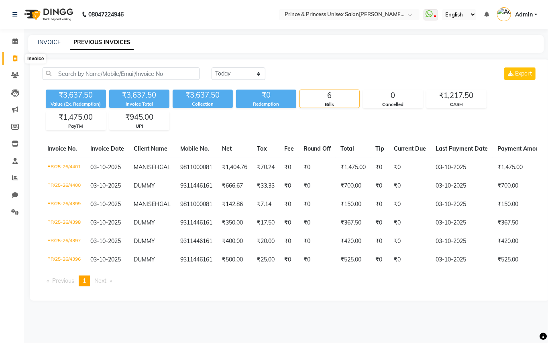
click at [17, 58] on span at bounding box center [15, 58] width 14 height 9
select select "service"
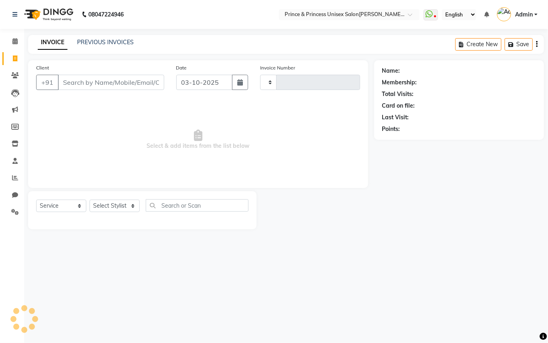
click at [122, 82] on input "Client" at bounding box center [111, 82] width 106 height 15
click at [122, 81] on input "Client" at bounding box center [111, 82] width 106 height 15
click at [110, 206] on select "Select Stylist" at bounding box center [115, 208] width 50 height 12
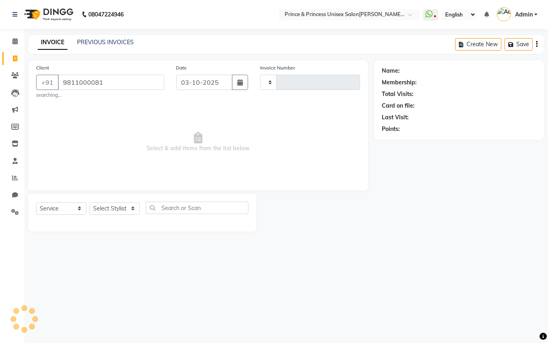
drag, startPoint x: 132, startPoint y: 131, endPoint x: 130, endPoint y: 112, distance: 18.9
click at [132, 131] on span "Select & add items from the list below" at bounding box center [198, 142] width 324 height 80
click at [115, 79] on input "9811000081" at bounding box center [111, 82] width 106 height 15
click at [115, 77] on input "9811000081" at bounding box center [111, 82] width 106 height 15
click at [115, 206] on select "Select Stylist" at bounding box center [115, 208] width 50 height 12
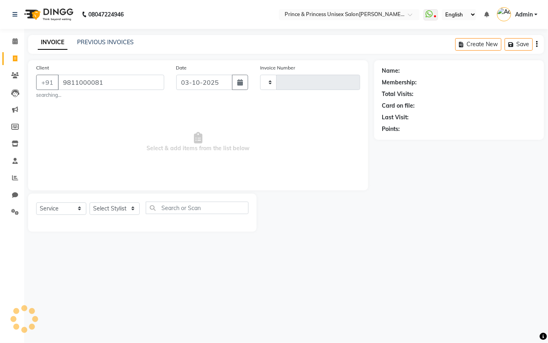
click at [104, 135] on span "Select & add items from the list below" at bounding box center [198, 142] width 324 height 80
click at [105, 134] on span "Select & add items from the list below" at bounding box center [198, 142] width 324 height 80
click at [53, 211] on select "Select Service Product Membership Package Voucher Prepaid Gift Card" at bounding box center [61, 208] width 50 height 12
click at [36, 202] on select "Select Service Product Membership Package Voucher Prepaid Gift Card" at bounding box center [61, 208] width 50 height 12
click at [120, 208] on select "Select Stylist" at bounding box center [115, 208] width 50 height 12
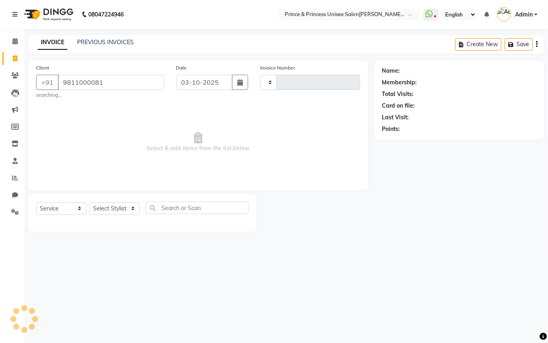
drag, startPoint x: 141, startPoint y: 141, endPoint x: 113, endPoint y: 65, distance: 80.4
click at [141, 140] on span "Select & add items from the list below" at bounding box center [198, 142] width 324 height 80
click at [128, 80] on input "9811000081" at bounding box center [111, 82] width 106 height 15
click at [128, 79] on input "9811000081" at bounding box center [111, 82] width 106 height 15
type input "9811000081"
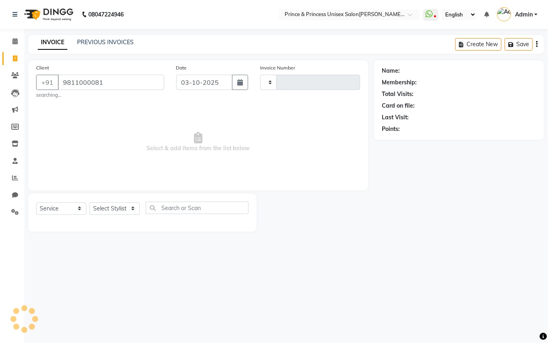
click at [429, 302] on div "08047224946 Select Location × Prince & Princess Unisex Salon[PERSON_NAME][GEOGR…" at bounding box center [274, 171] width 548 height 343
click at [428, 301] on div "08047224946 Select Location × Prince & Princess Unisex Salon[PERSON_NAME][GEOGR…" at bounding box center [274, 171] width 548 height 343
click at [13, 57] on icon at bounding box center [15, 58] width 4 height 6
select select "service"
click at [126, 84] on input "Client" at bounding box center [111, 82] width 106 height 15
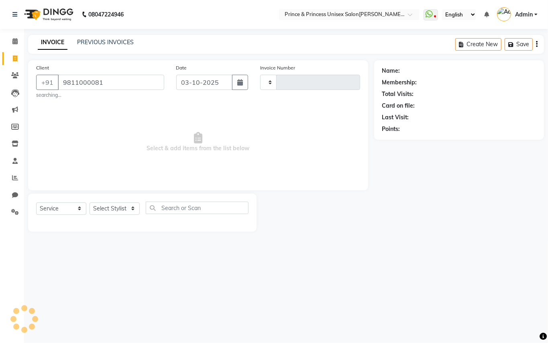
type input "9811000081"
click at [107, 206] on select "Select Stylist" at bounding box center [115, 208] width 50 height 12
click at [102, 205] on select "Select Stylist" at bounding box center [115, 208] width 50 height 12
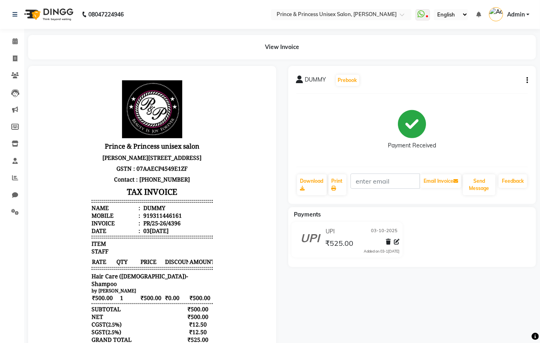
click at [524, 77] on button "button" at bounding box center [525, 80] width 5 height 8
click at [474, 88] on div "Edit Invoice" at bounding box center [486, 90] width 55 height 10
select select "service"
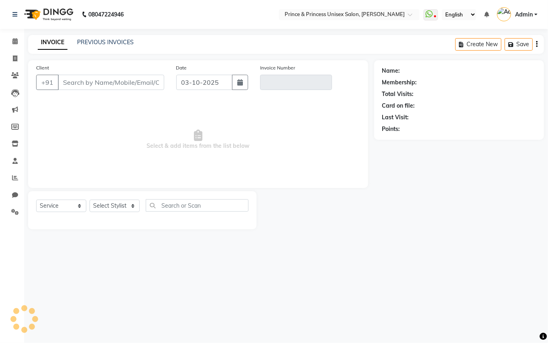
type input "9311446161"
type input "PR/25-26/4396"
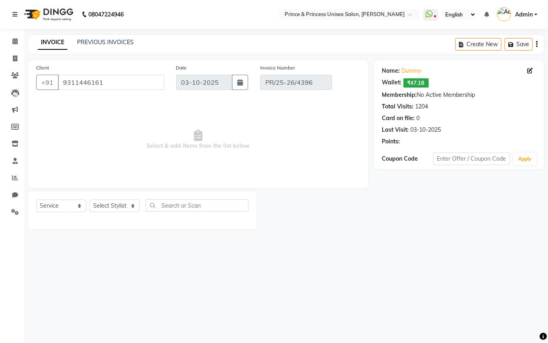
select select "select"
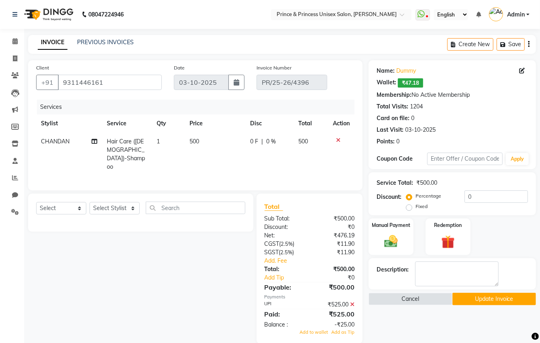
click at [198, 142] on span "500" at bounding box center [195, 141] width 10 height 7
select select "63056"
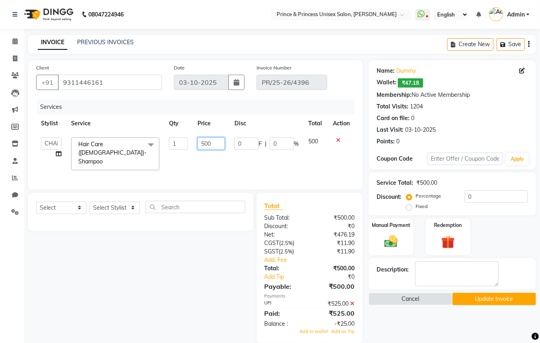
drag, startPoint x: 213, startPoint y: 142, endPoint x: 125, endPoint y: 29, distance: 142.5
click at [142, 93] on div "Client +91 9311446161 Date 03-10-2025 Invoice Number PR/25-26/4396 Services Sty…" at bounding box center [195, 124] width 334 height 129
type input "475"
click at [217, 160] on div "Services Stylist Service Qty Price Disc Total Action ABHISHEK AJEET AJEET NEW A…" at bounding box center [195, 141] width 318 height 82
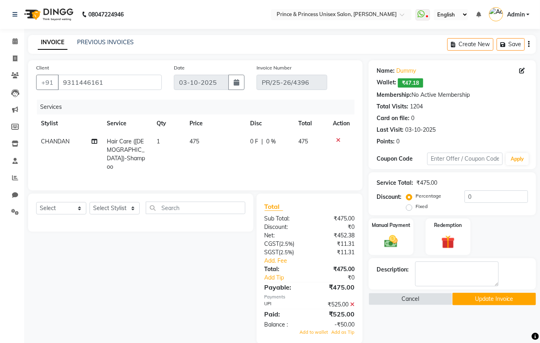
click at [351, 302] on icon at bounding box center [352, 305] width 4 height 6
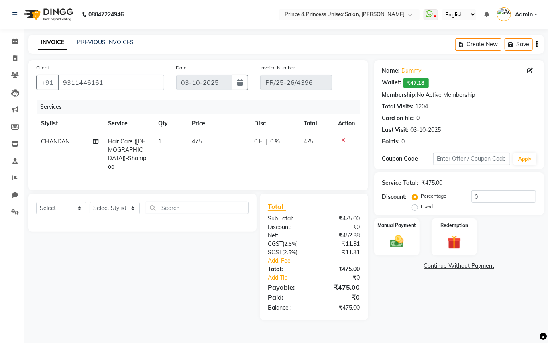
drag, startPoint x: 196, startPoint y: 135, endPoint x: 196, endPoint y: 142, distance: 7.2
click at [196, 137] on td "475" at bounding box center [218, 154] width 62 height 43
select select "63056"
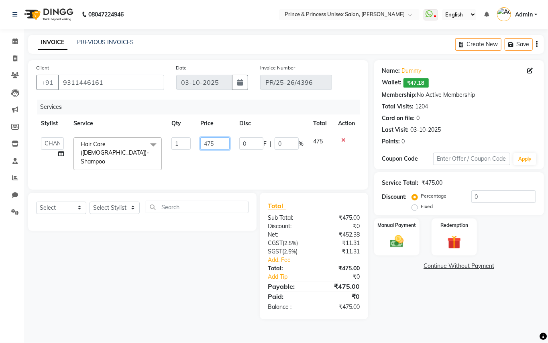
drag, startPoint x: 192, startPoint y: 137, endPoint x: 137, endPoint y: 61, distance: 93.2
click at [169, 126] on table "Stylist Service Qty Price Disc Total Action ABHISHEK AJEET AJEET NEW ARUN ASLAM…" at bounding box center [198, 144] width 324 height 61
type input "500"
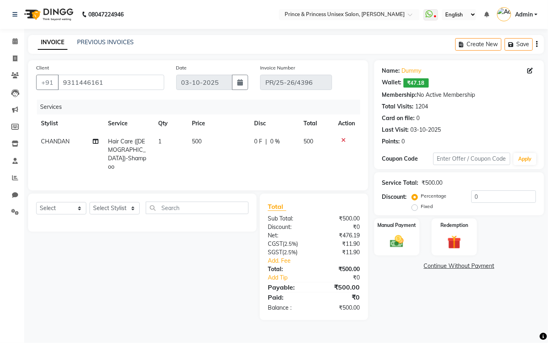
click at [267, 162] on div "Services Stylist Service Qty Price Disc Total Action CHANDAN Hair Care (Ladies)…" at bounding box center [198, 141] width 324 height 83
click at [398, 241] on img at bounding box center [396, 241] width 23 height 16
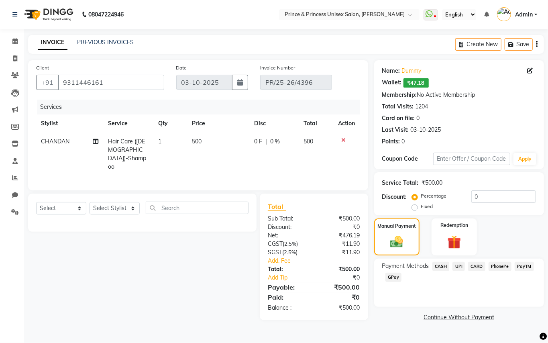
click at [528, 268] on span "PayTM" at bounding box center [524, 266] width 19 height 9
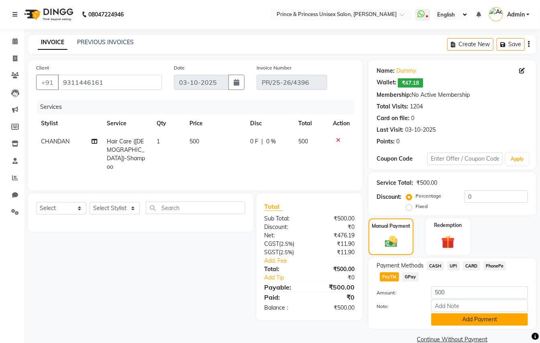
click at [487, 317] on button "Add Payment" at bounding box center [479, 319] width 97 height 12
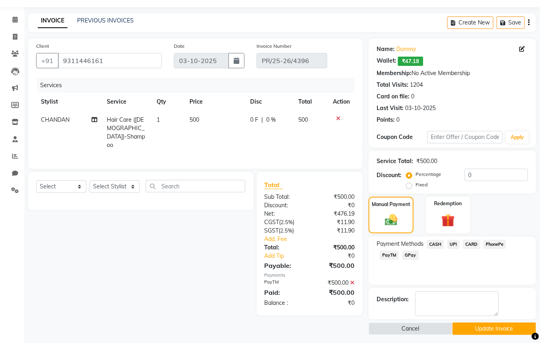
scroll to position [26, 0]
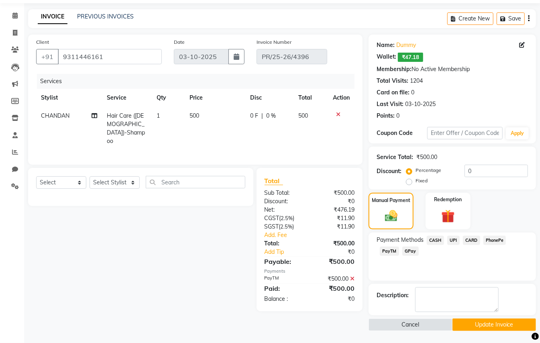
click at [489, 324] on button "Update Invoice" at bounding box center [495, 324] width 84 height 12
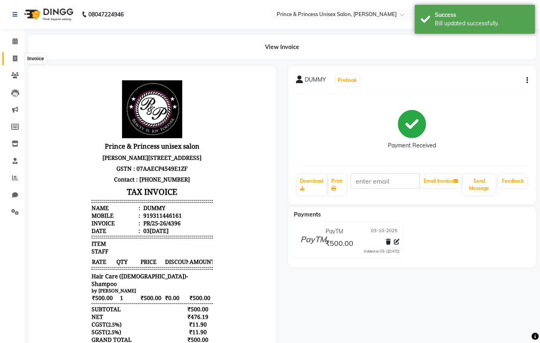
click at [16, 59] on icon at bounding box center [15, 58] width 4 height 6
select select "service"
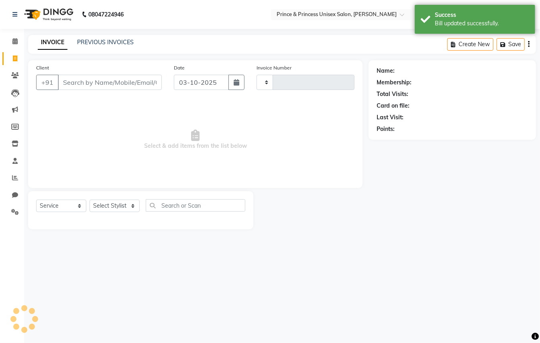
type input "4402"
select select "3760"
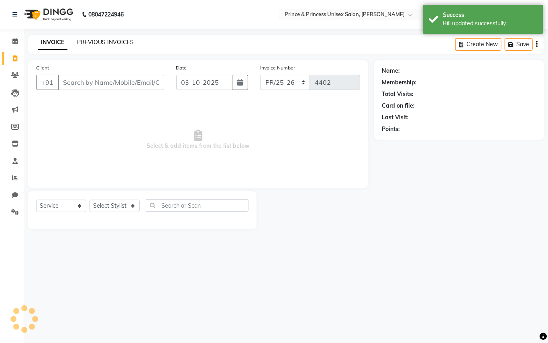
click at [128, 41] on link "PREVIOUS INVOICES" at bounding box center [105, 42] width 57 height 7
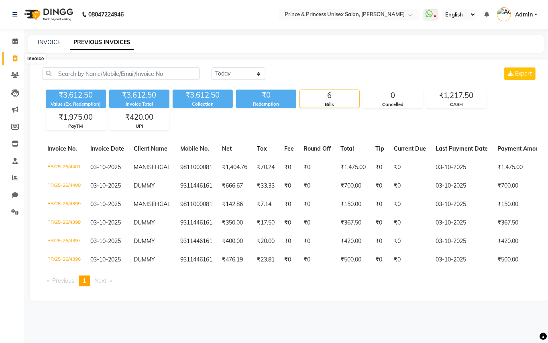
click at [16, 60] on icon at bounding box center [15, 58] width 4 height 6
select select "service"
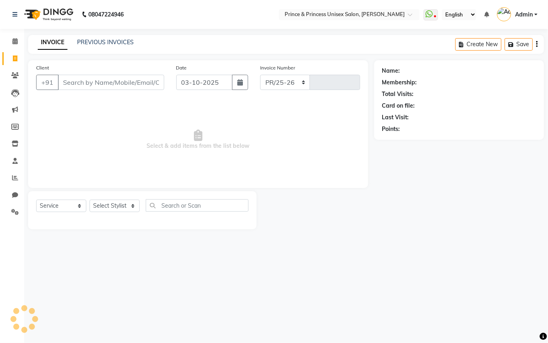
select select "3760"
type input "4402"
click at [144, 83] on input "Client" at bounding box center [111, 82] width 106 height 15
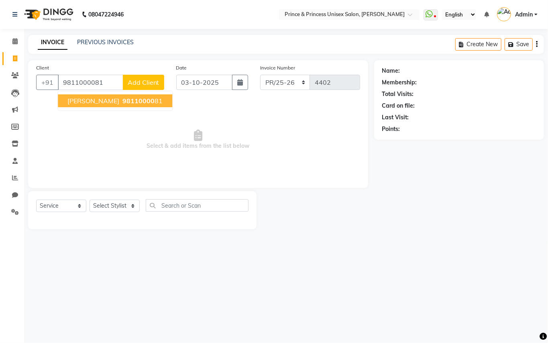
type input "9811000081"
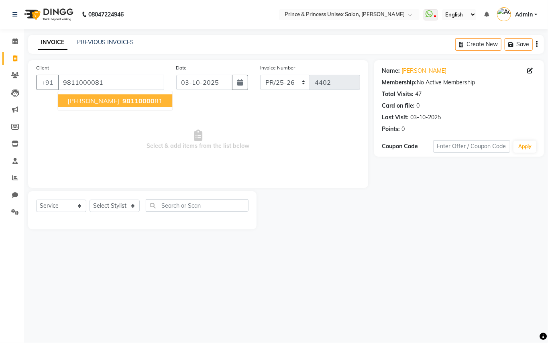
click at [109, 100] on span "[PERSON_NAME]" at bounding box center [93, 101] width 52 height 8
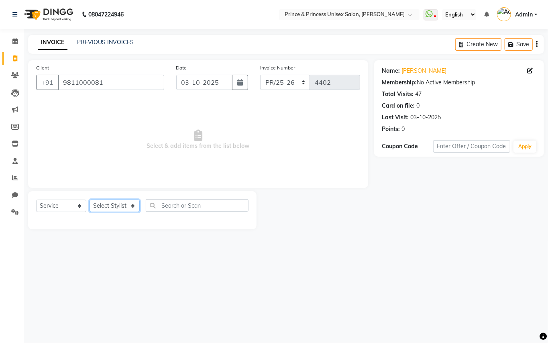
click at [103, 203] on select "Select Stylist ABHISHE[PERSON_NAME]ET NE[PERSON_NAME]A[PERSON_NAME]D[PERSON_NAM…" at bounding box center [115, 206] width 50 height 12
select select "63056"
drag, startPoint x: 103, startPoint y: 203, endPoint x: 182, endPoint y: 190, distance: 80.1
click at [103, 203] on select "Select Stylist ABHISHE[PERSON_NAME]ET NE[PERSON_NAME]A[PERSON_NAME]D[PERSON_NAM…" at bounding box center [115, 206] width 50 height 12
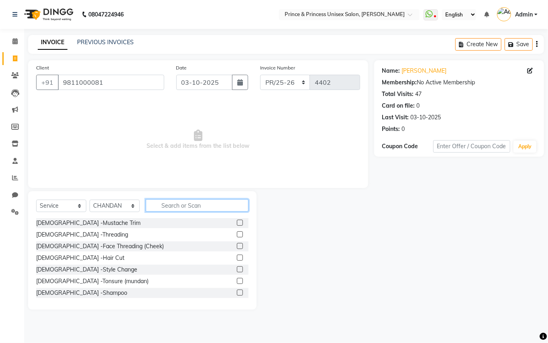
click at [180, 202] on input "text" at bounding box center [197, 205] width 103 height 12
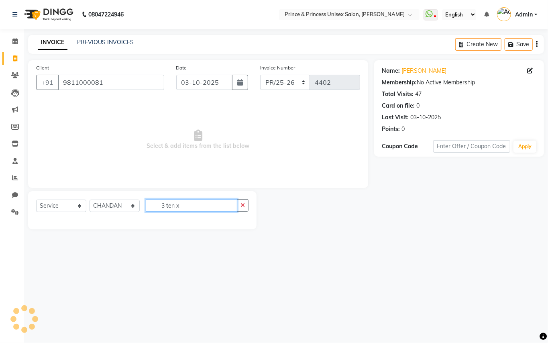
drag, startPoint x: 190, startPoint y: 203, endPoint x: 0, endPoint y: 128, distance: 204.2
click at [98, 178] on div "Client +91 9811000081 Date 03-10-2025 Invoice Number PR/25-26 V/2025 V/2025-26 …" at bounding box center [198, 144] width 352 height 169
type input "3 ten x"
click at [50, 206] on select "Select Service Product Membership Package Voucher Prepaid Gift Card" at bounding box center [61, 206] width 50 height 12
click at [36, 200] on select "Select Service Product Membership Package Voucher Prepaid Gift Card" at bounding box center [61, 206] width 50 height 12
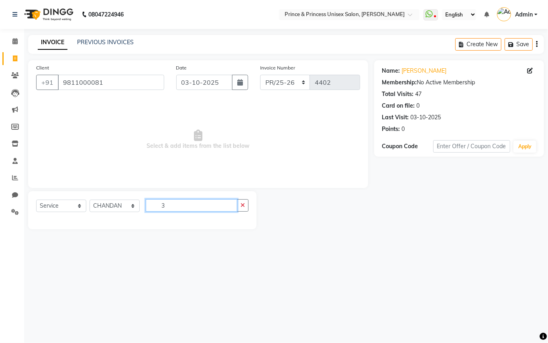
type input "3"
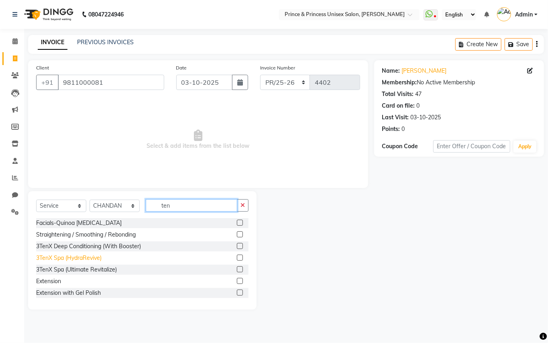
type input "ten"
click at [47, 257] on div "3TenX Spa (HydraRevive)" at bounding box center [68, 258] width 65 height 8
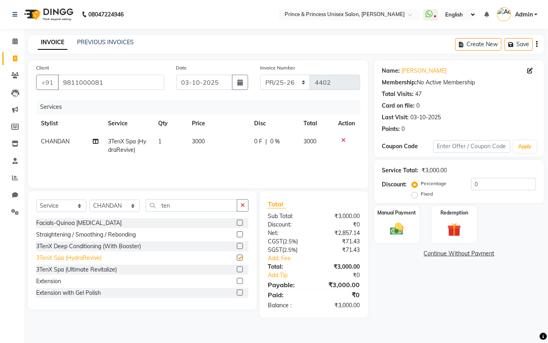
checkbox input "false"
click at [82, 246] on div "3TenX Deep Conditioning (With Booster)" at bounding box center [88, 246] width 105 height 8
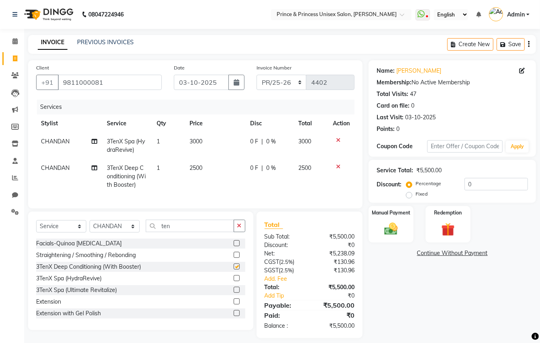
checkbox input "false"
click at [336, 137] on icon at bounding box center [338, 140] width 4 height 6
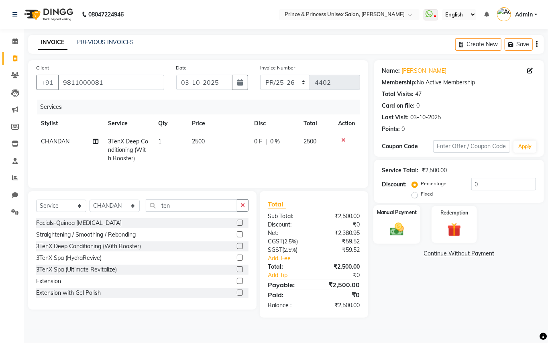
click at [403, 226] on img at bounding box center [396, 229] width 23 height 16
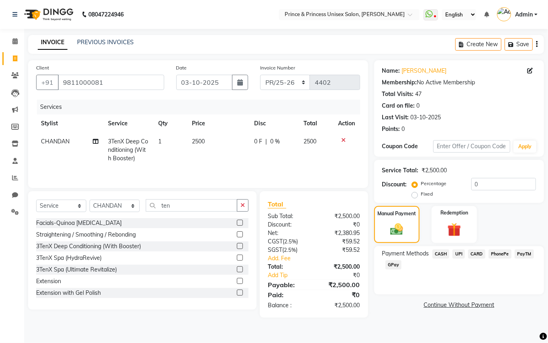
click at [444, 257] on span "CASH" at bounding box center [440, 253] width 17 height 9
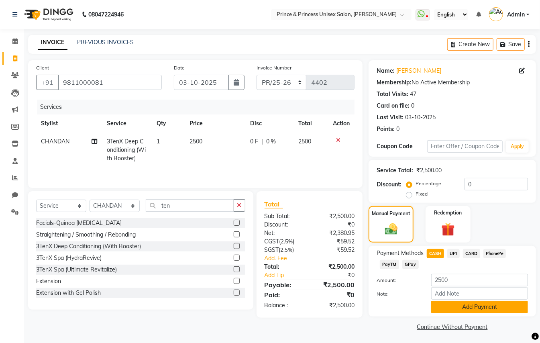
click at [469, 308] on button "Add Payment" at bounding box center [479, 307] width 97 height 12
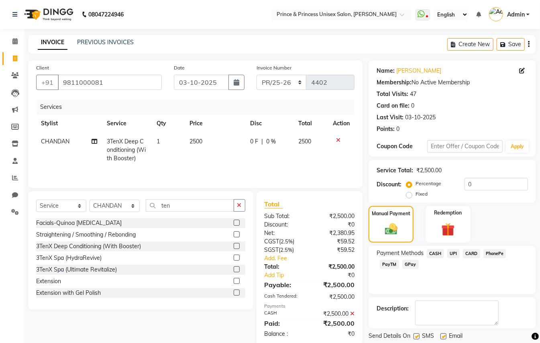
scroll to position [25, 0]
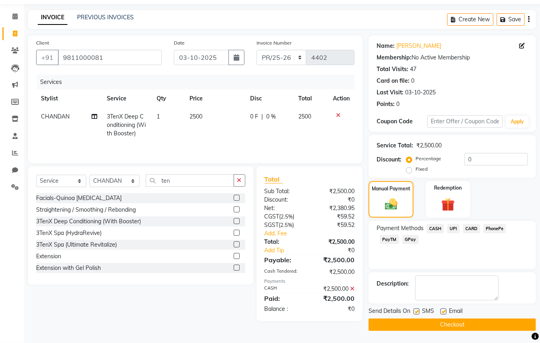
click at [495, 318] on button "Checkout" at bounding box center [452, 324] width 167 height 12
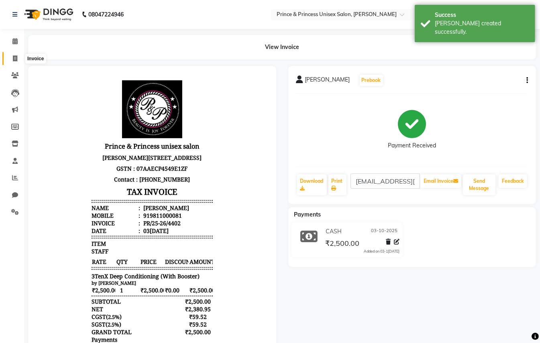
click at [12, 60] on span at bounding box center [15, 58] width 14 height 9
select select "service"
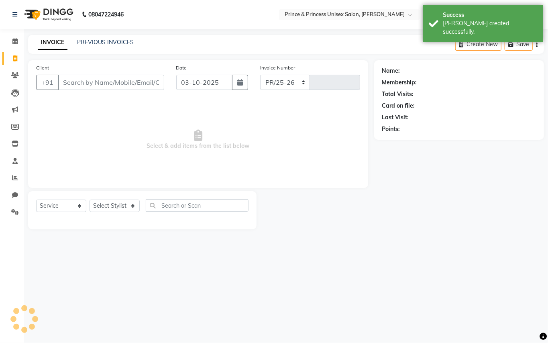
select select "3760"
type input "4403"
click at [84, 42] on link "PREVIOUS INVOICES" at bounding box center [105, 42] width 57 height 7
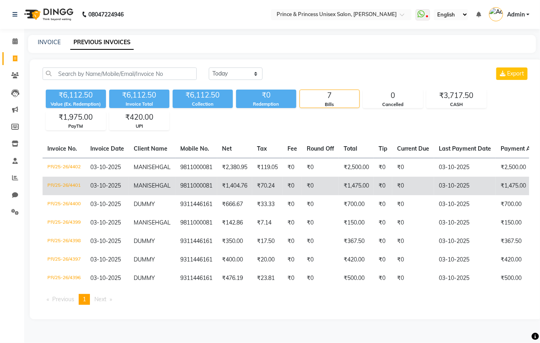
click at [431, 195] on td "₹0" at bounding box center [413, 186] width 42 height 18
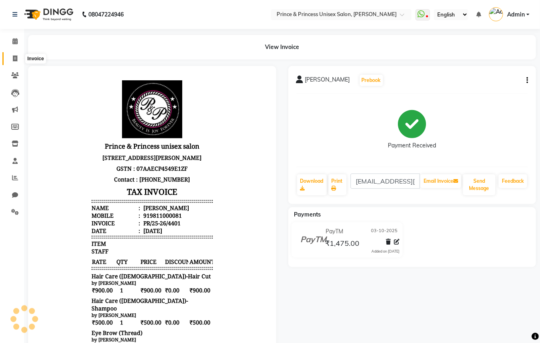
click at [15, 59] on icon at bounding box center [15, 58] width 4 height 6
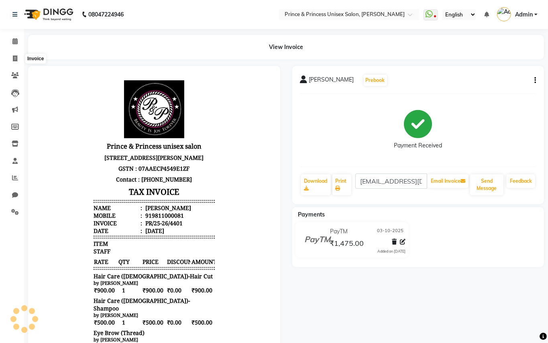
select select "service"
